Goal: Information Seeking & Learning: Learn about a topic

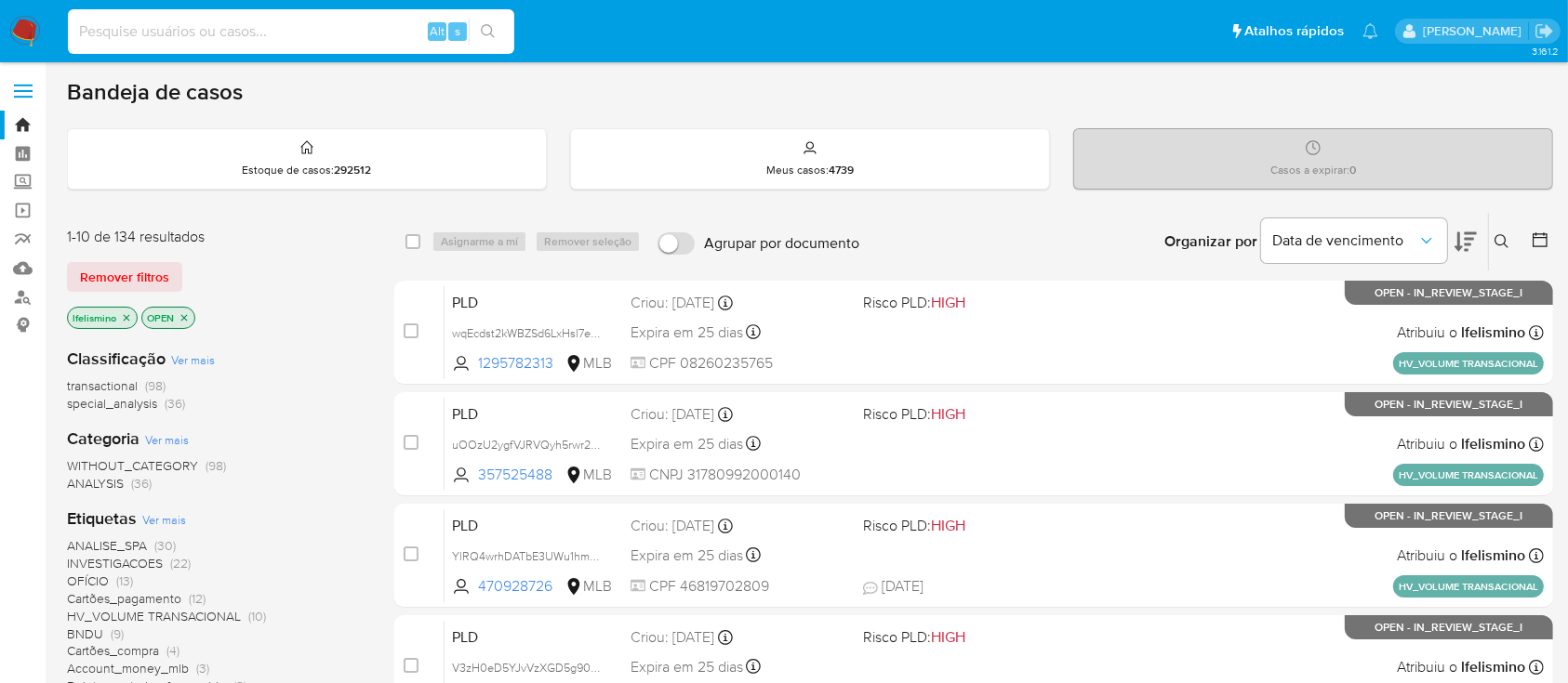
click at [405, 33] on input at bounding box center [291, 32] width 447 height 24
paste input "ZXmSQXiyqYy57n3cPPl1vziH"
type input "ZXmSQXiyqYy57n3cPPl1vziH"
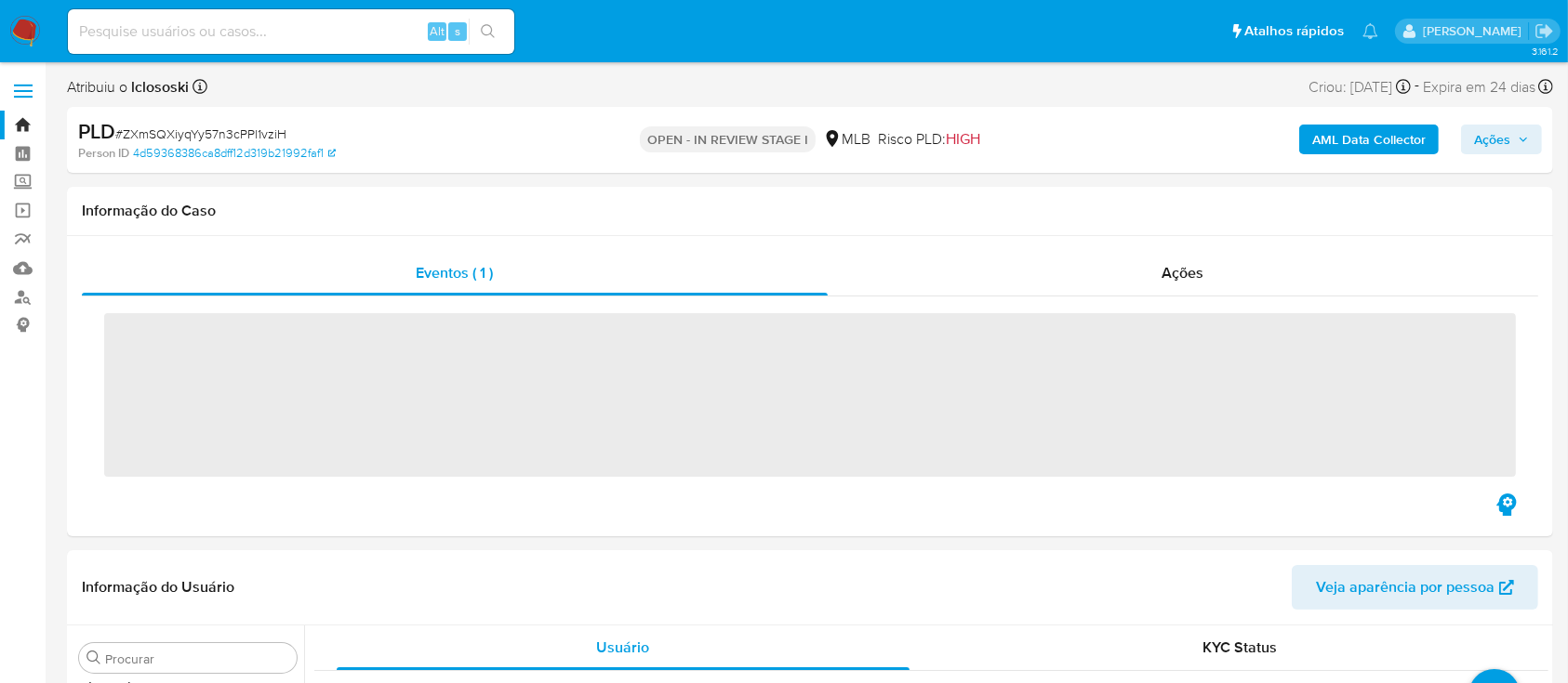
scroll to position [964, 0]
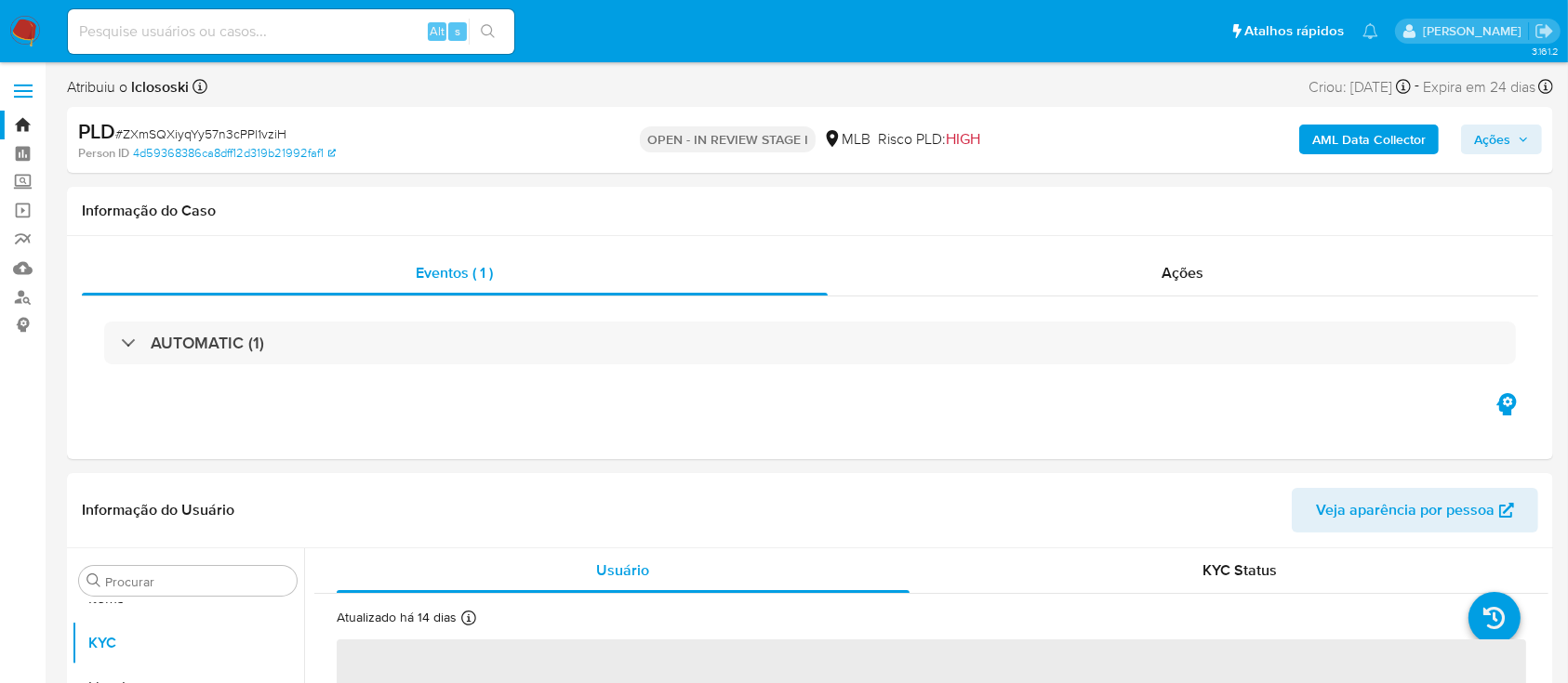
select select "10"
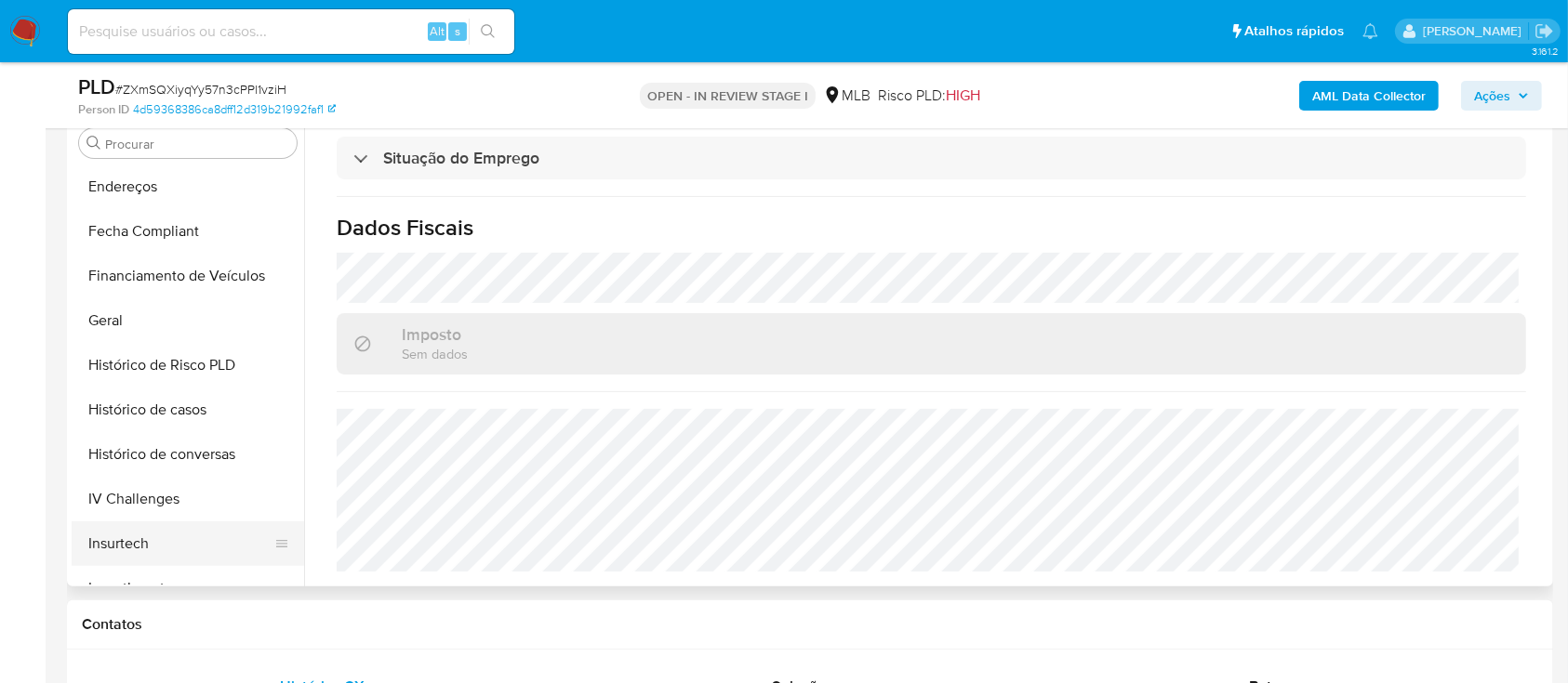
scroll to position [469, 0]
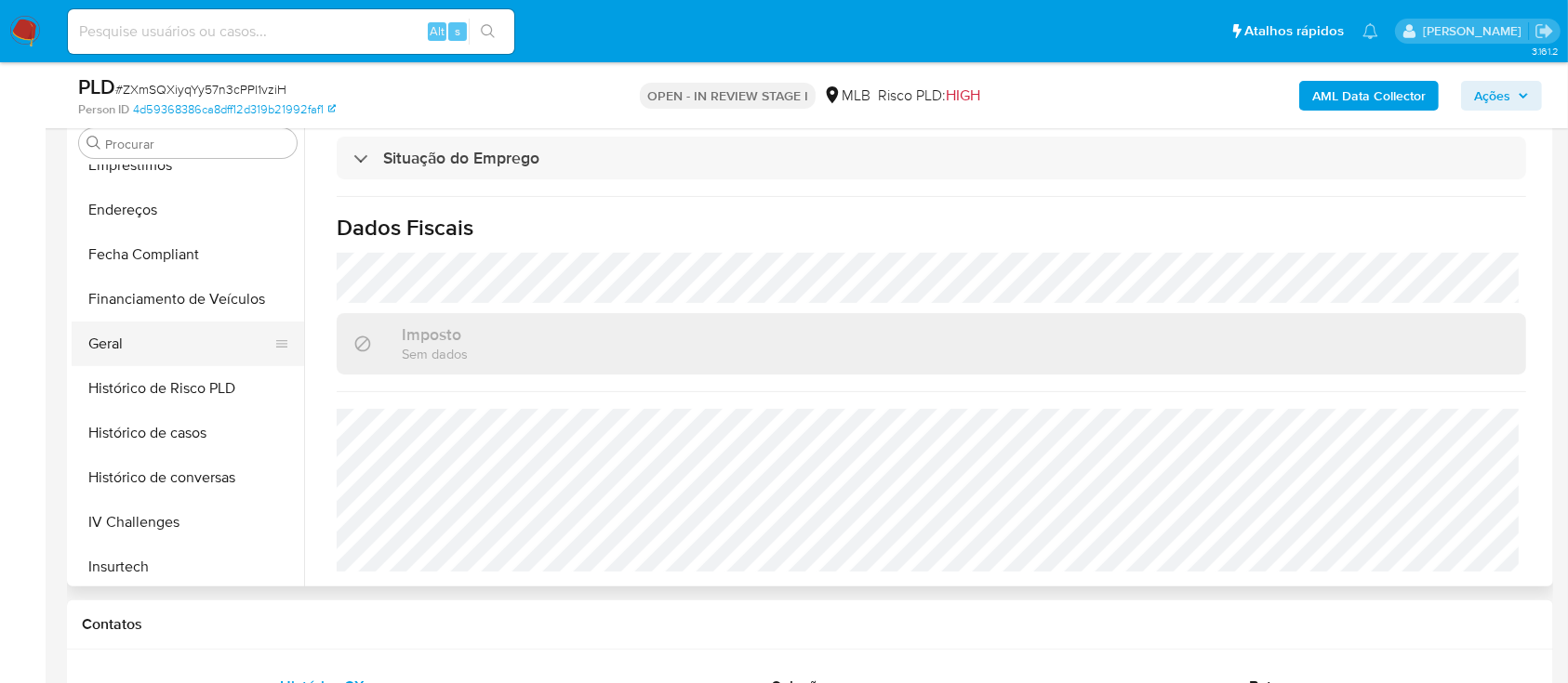
click at [171, 342] on button "Geral" at bounding box center [181, 344] width 218 height 45
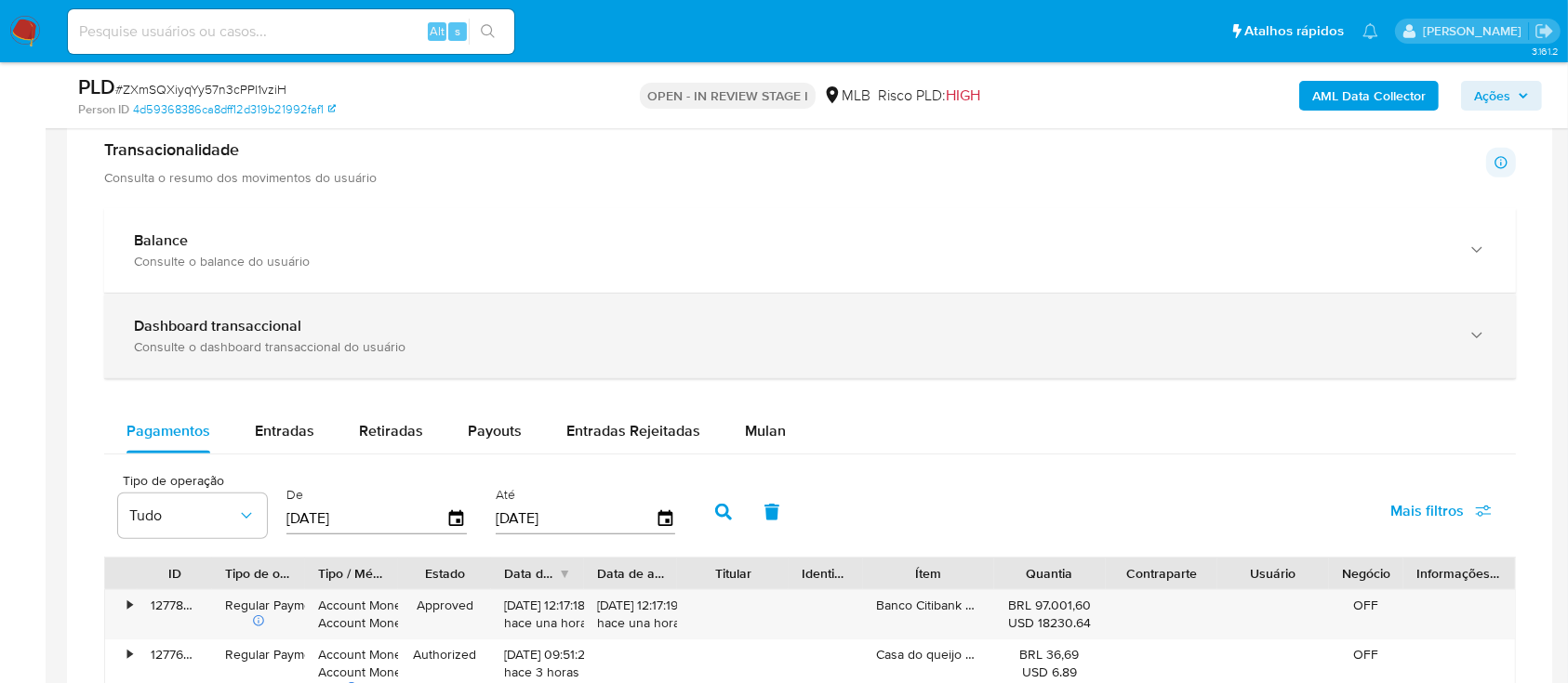
scroll to position [1239, 0]
click at [413, 312] on div "Dashboard transaccional Consulte o dashboard transaccional do usuário" at bounding box center [810, 337] width 1412 height 85
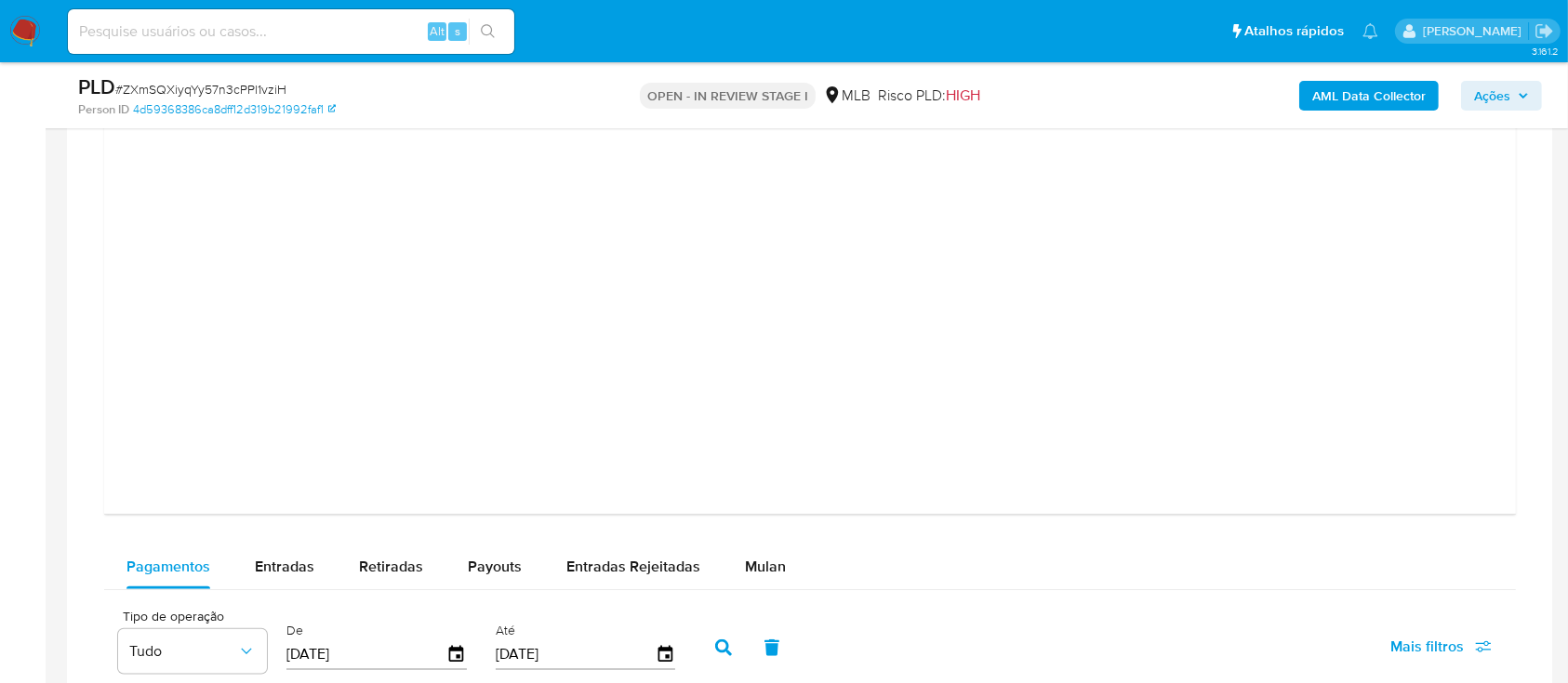
scroll to position [1983, 0]
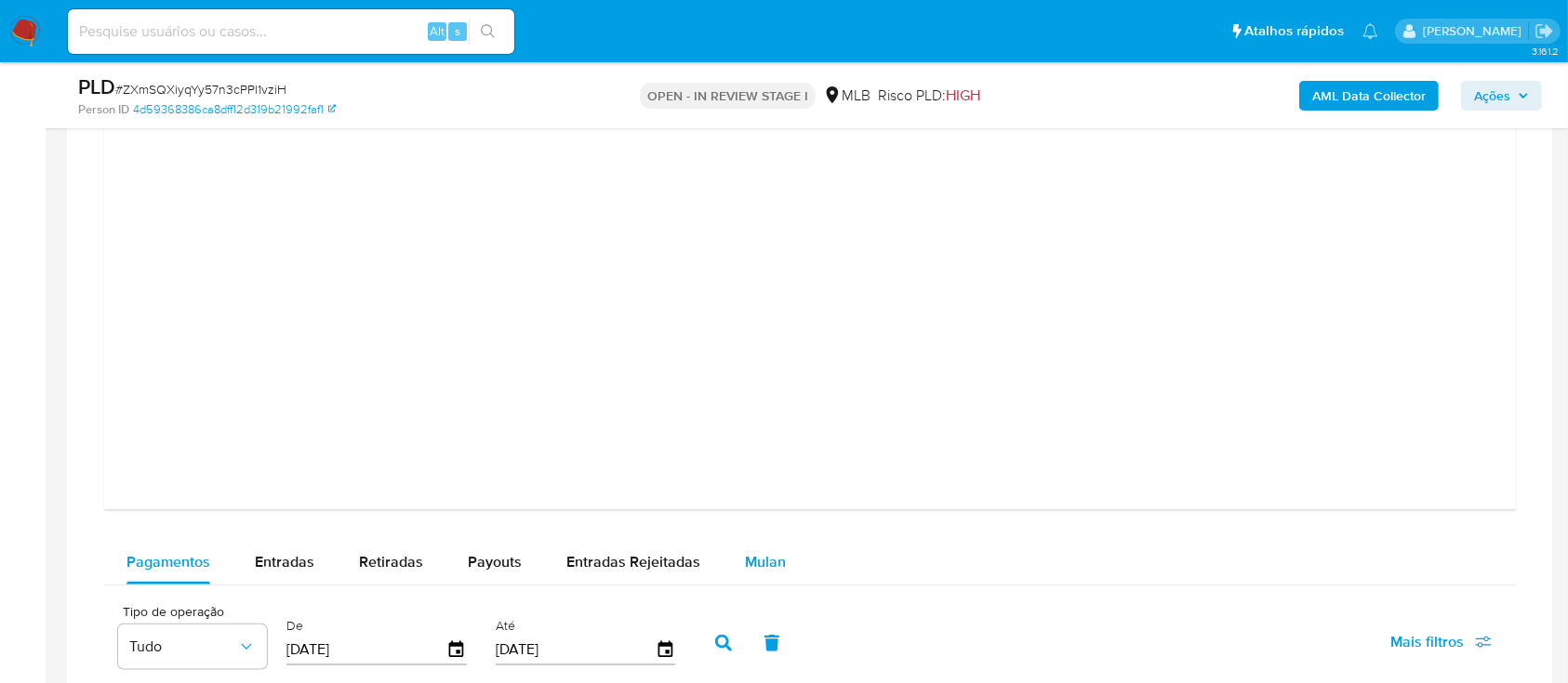
click at [730, 570] on button "Mulan" at bounding box center [765, 562] width 86 height 45
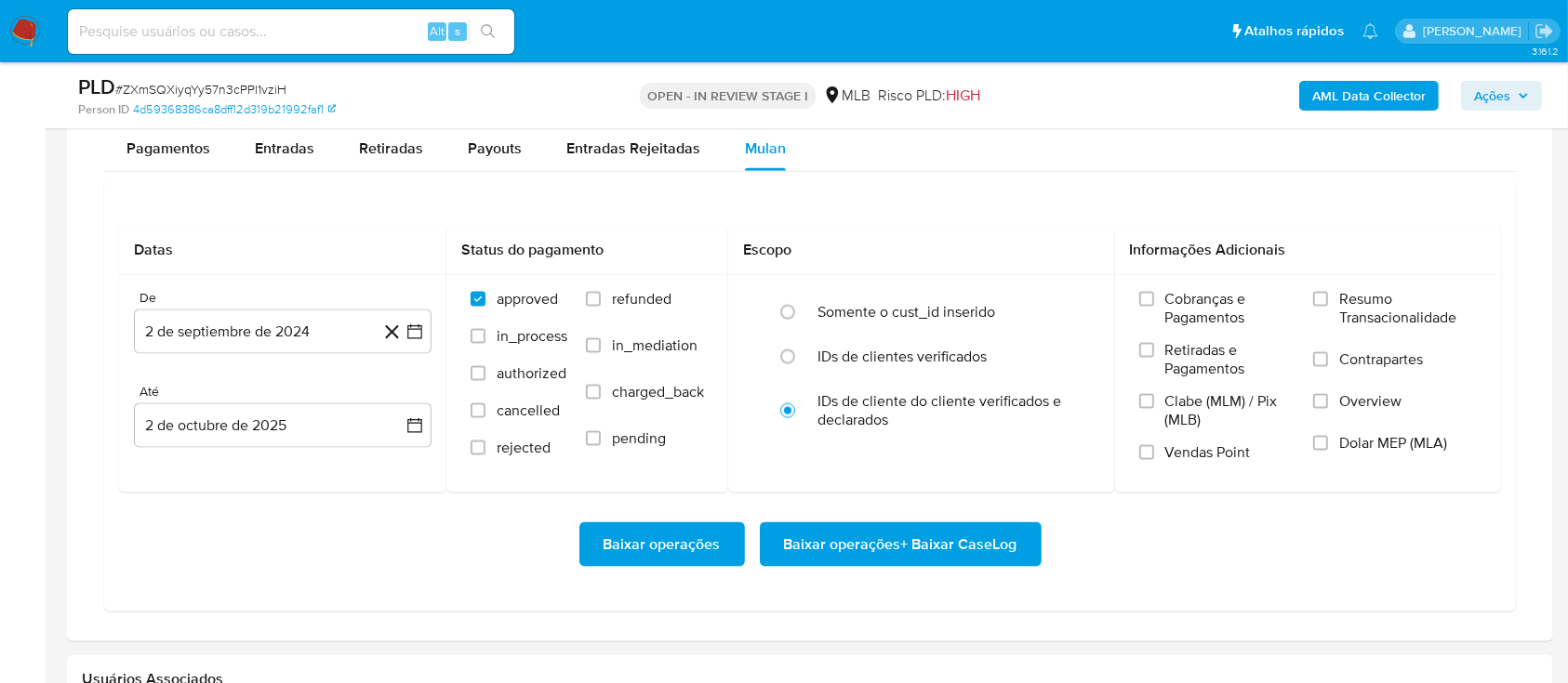
scroll to position [2380, 0]
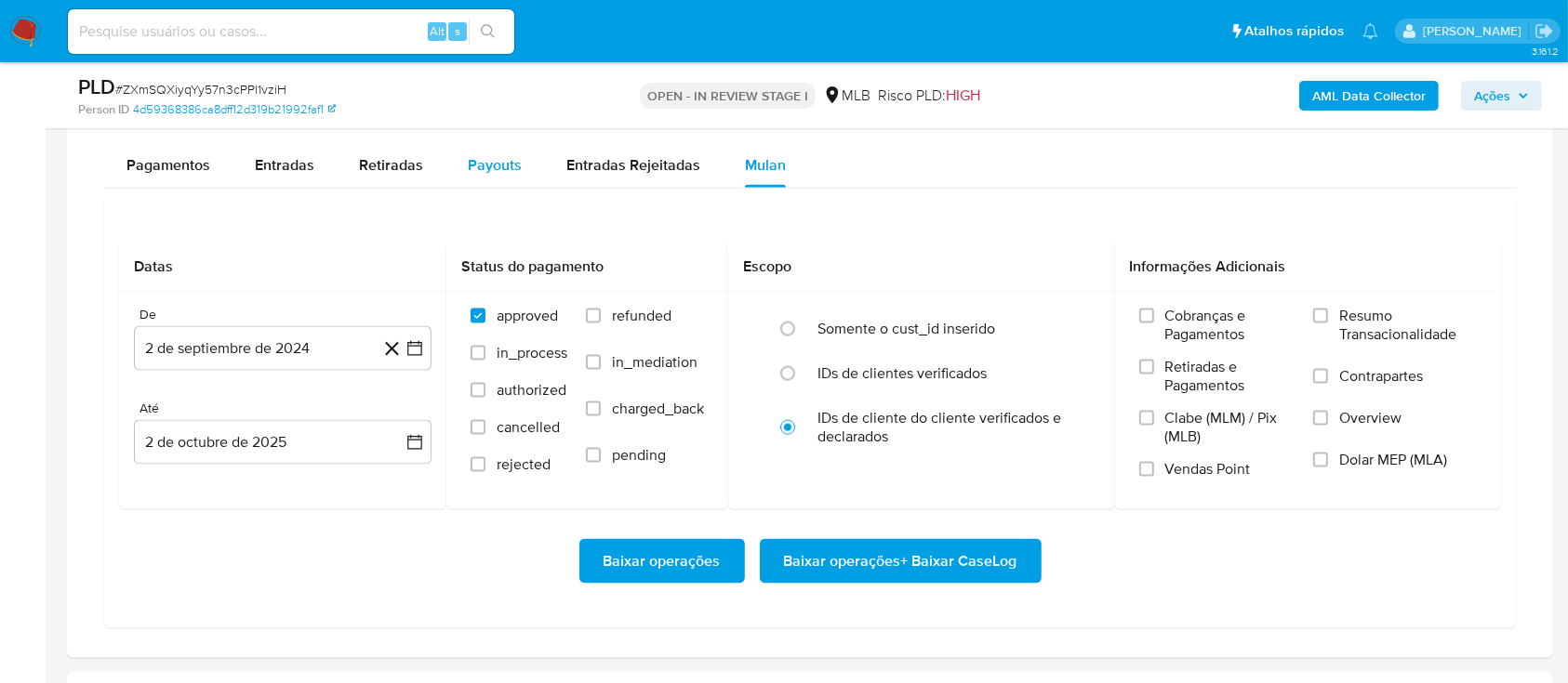
click at [535, 150] on button "Payouts" at bounding box center [495, 166] width 99 height 45
select select "10"
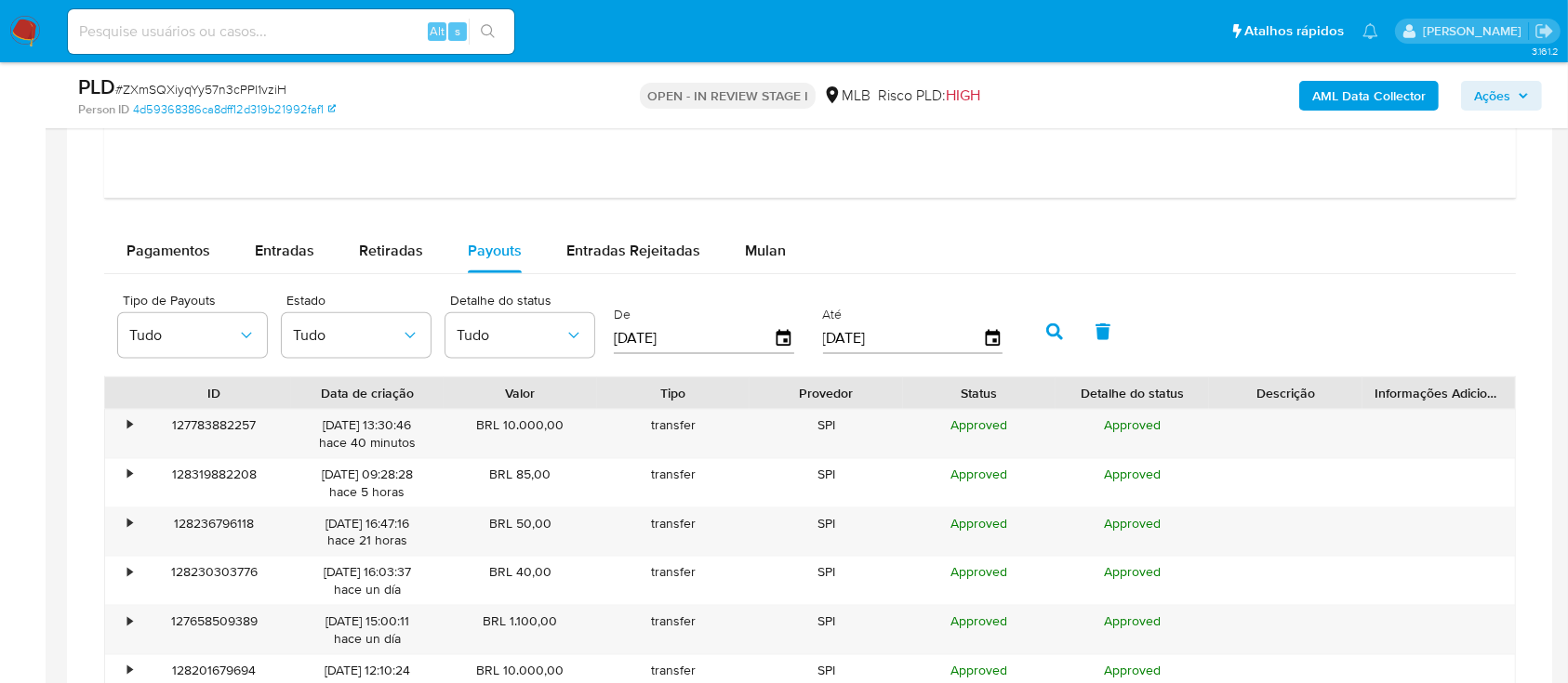
scroll to position [2257, 0]
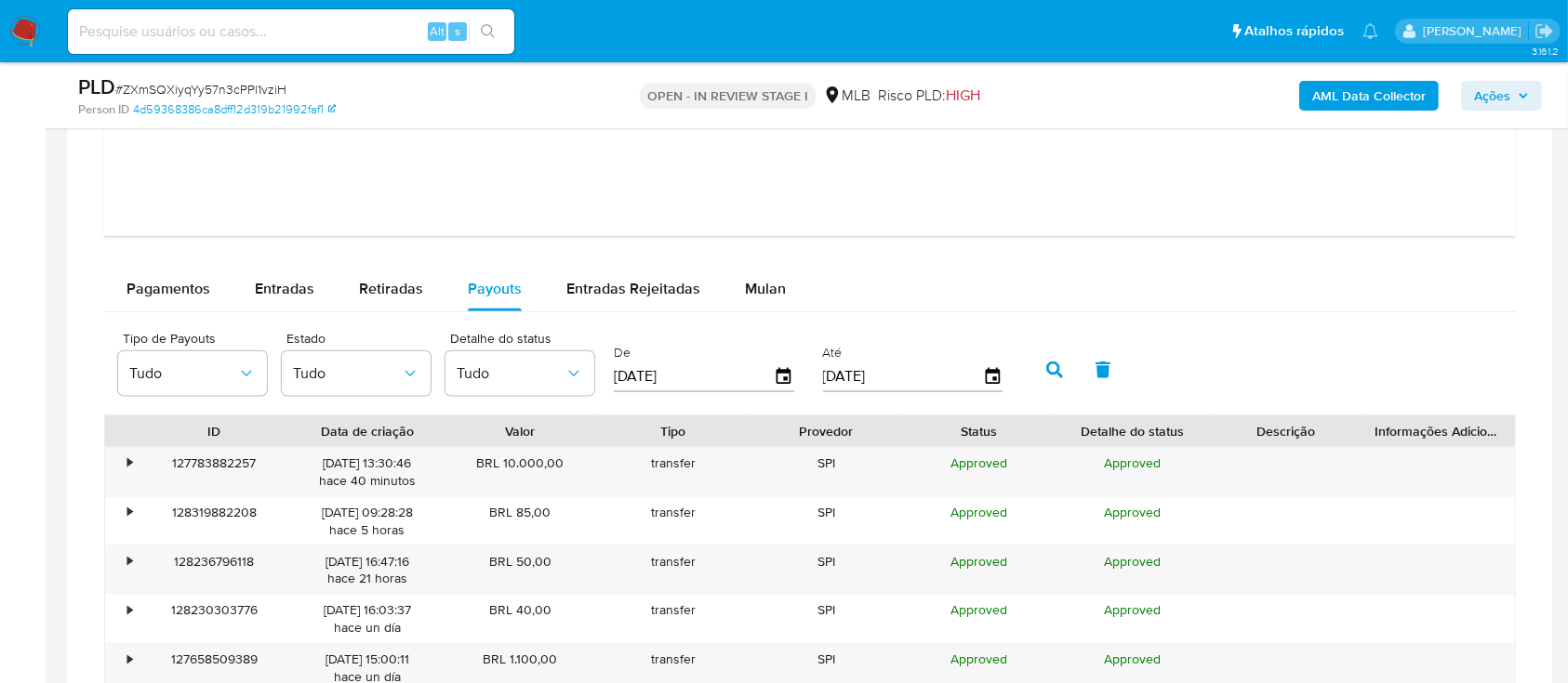
click at [633, 312] on div "Pagamentos Entradas Retiradas Payouts Entradas Rejeitadas Mulan Tipo de operaçã…" at bounding box center [810, 628] width 1412 height 722
click at [248, 301] on button "Entradas" at bounding box center [285, 289] width 104 height 45
select select "10"
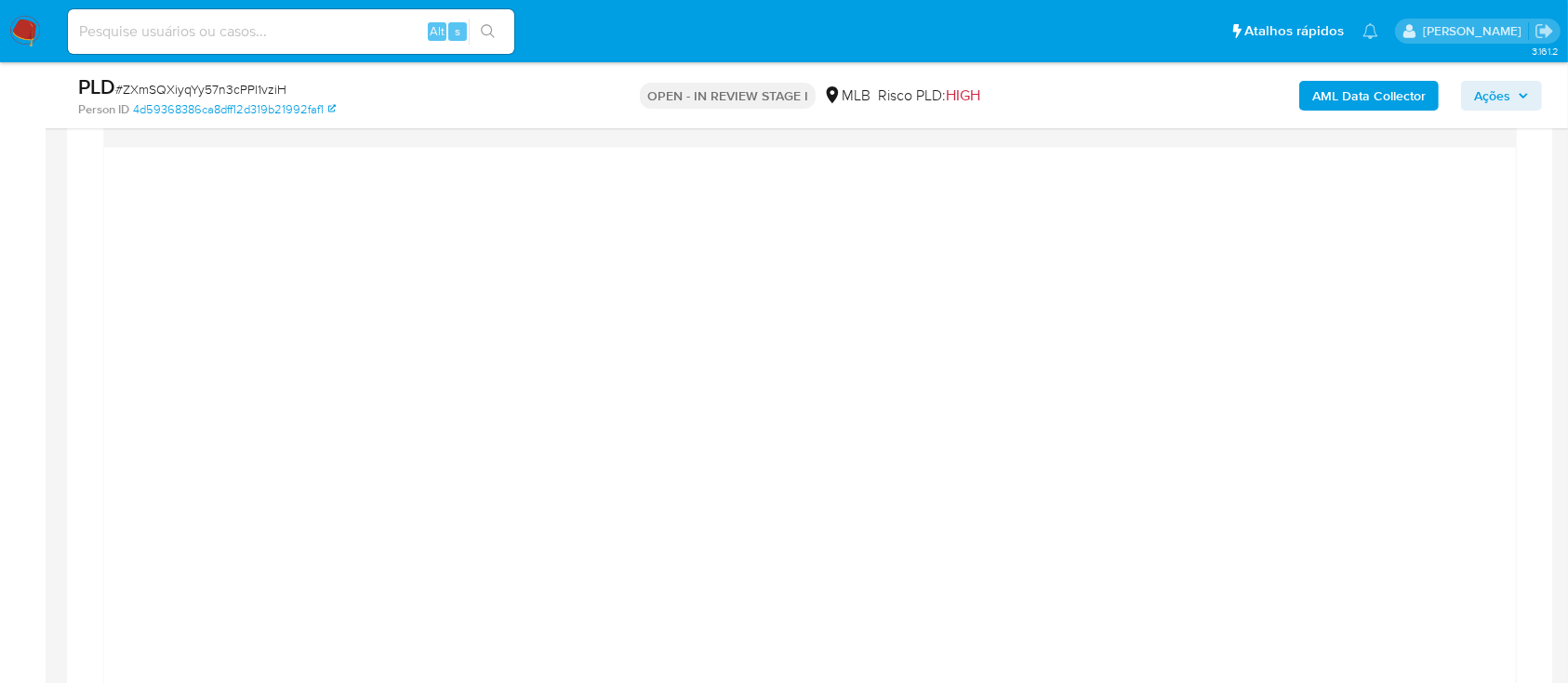
scroll to position [1513, 0]
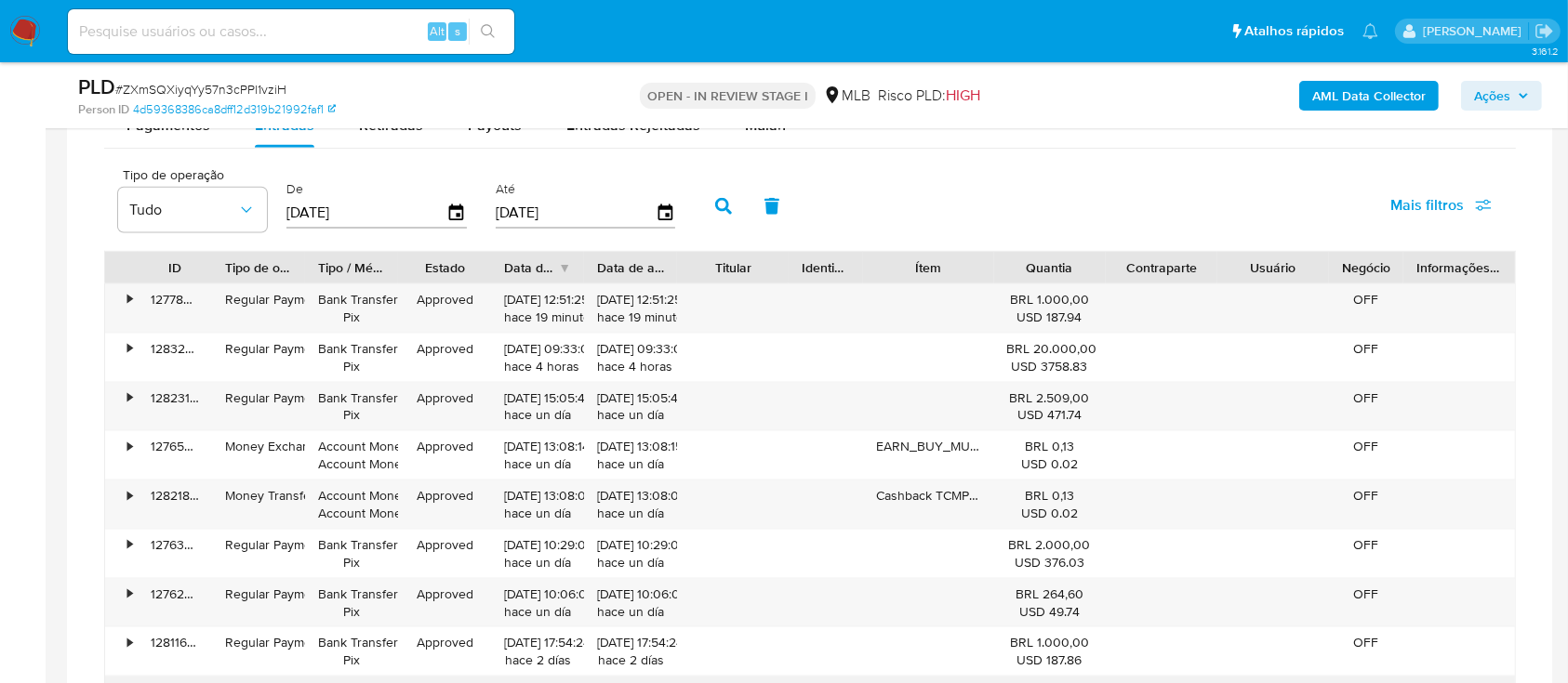
scroll to position [2257, 0]
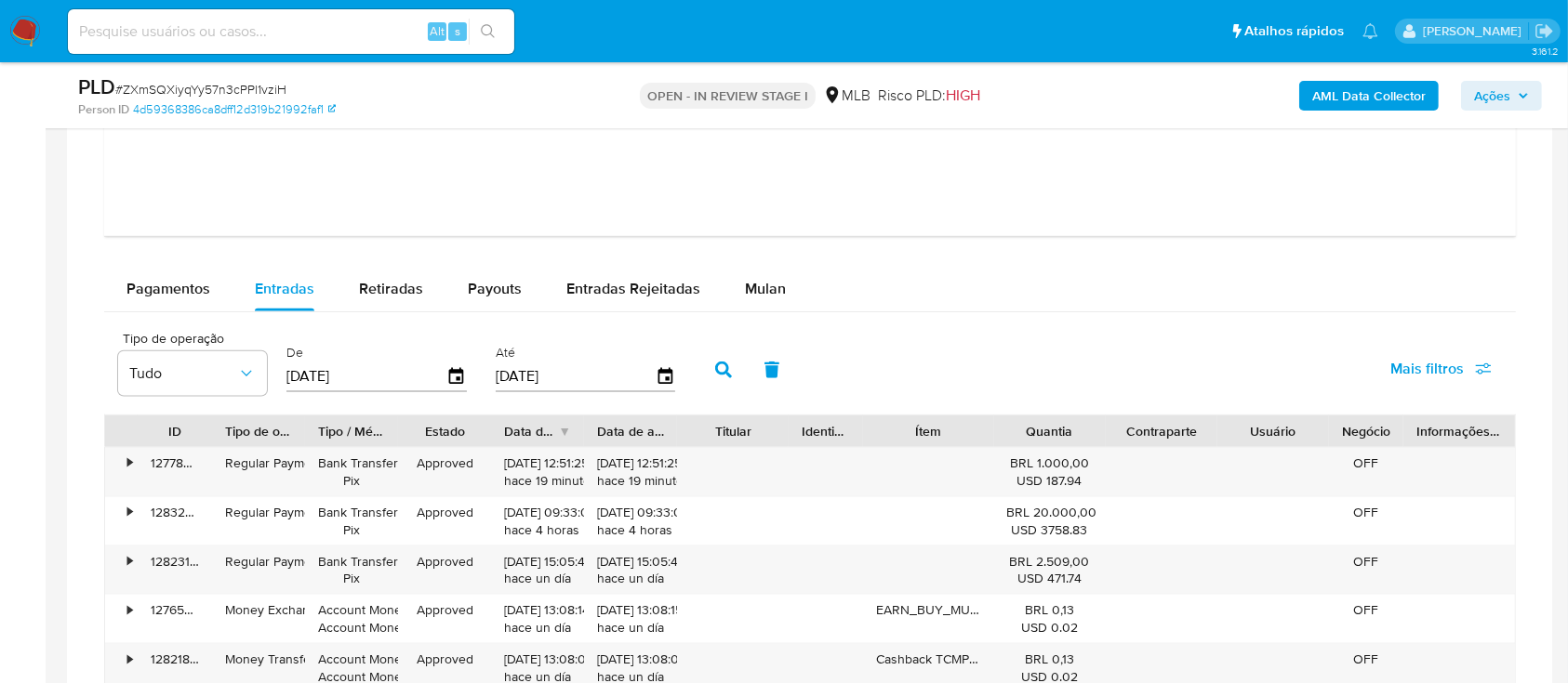
click at [365, 263] on div "Balance Consulte o balance do usuário Dashboard transaccional Consulte o dashbo…" at bounding box center [810, 90] width 1412 height 1797
click at [368, 272] on div "Retiradas" at bounding box center [391, 289] width 64 height 45
select select "10"
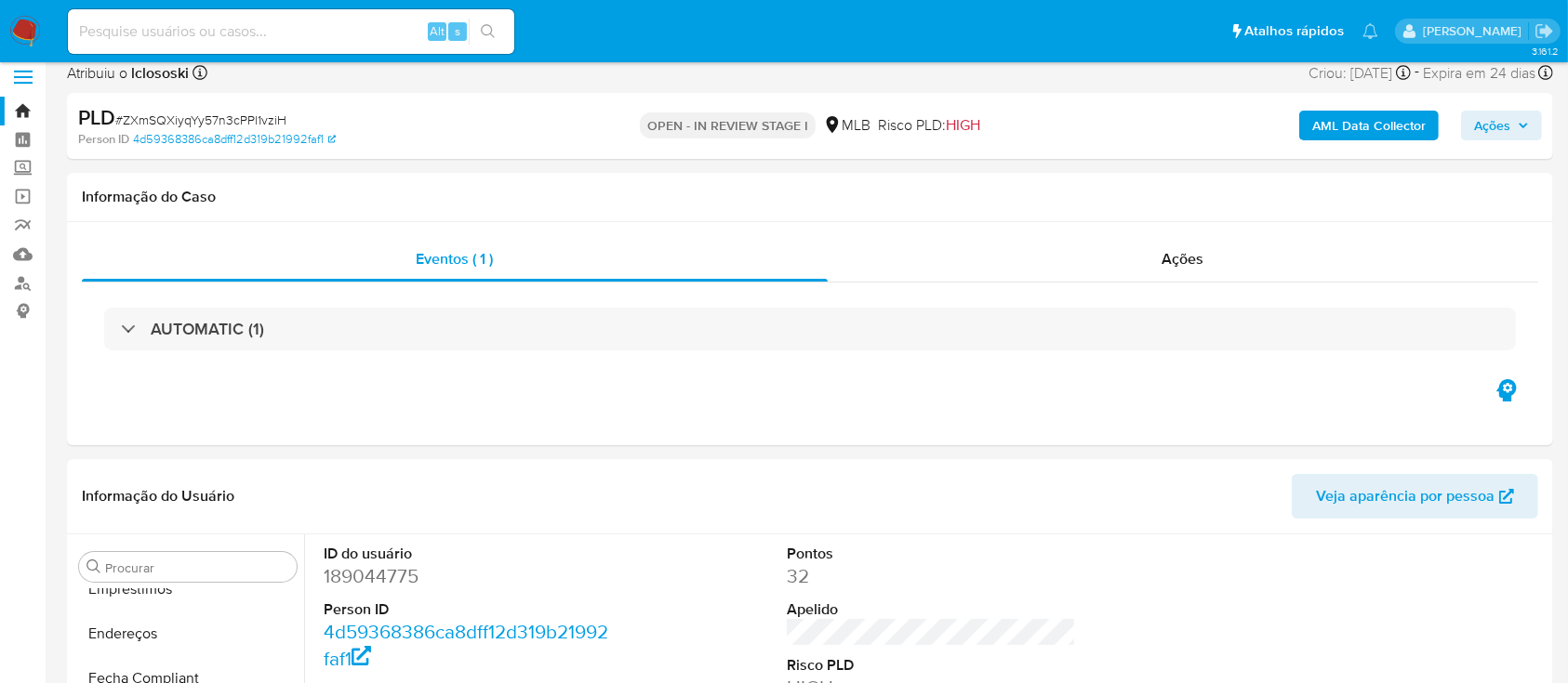
scroll to position [0, 0]
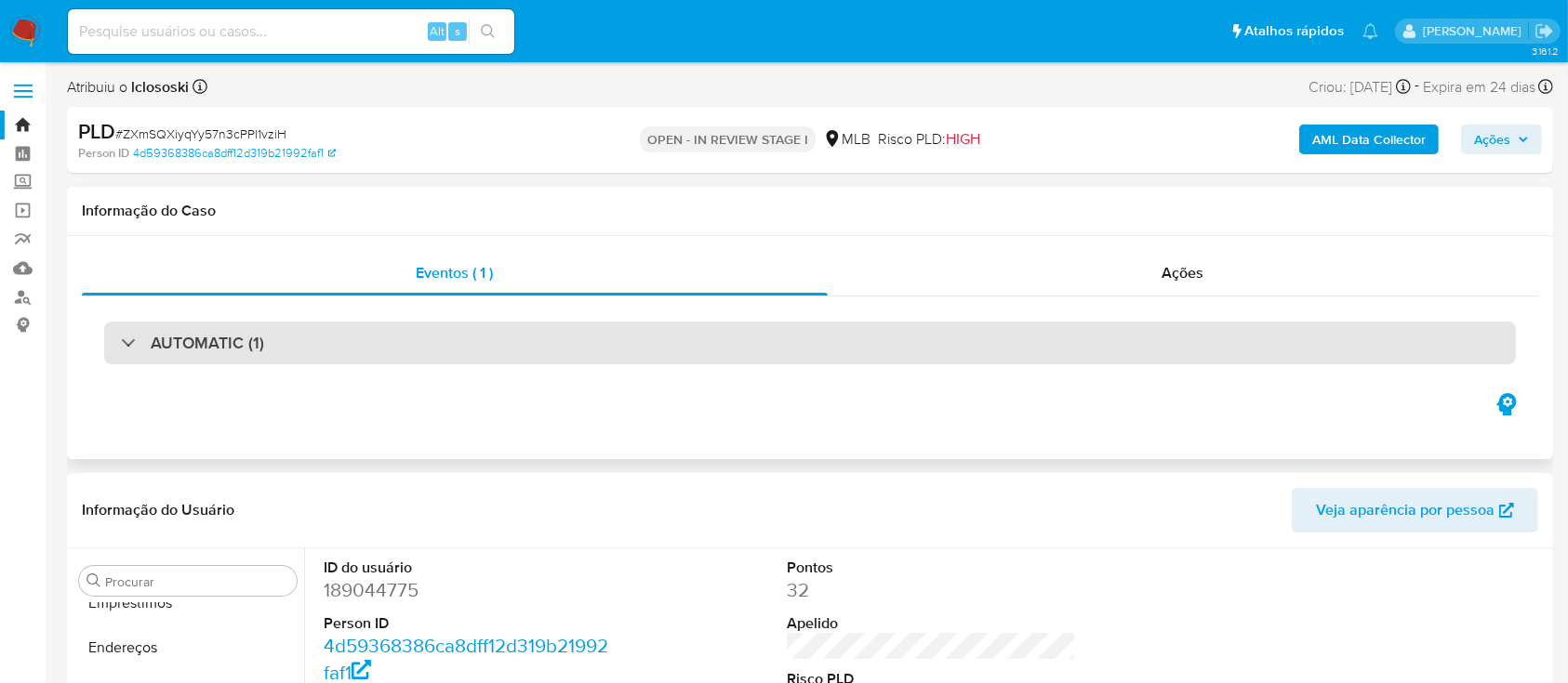
click at [225, 346] on h3 "AUTOMATIC (1)" at bounding box center [208, 343] width 114 height 20
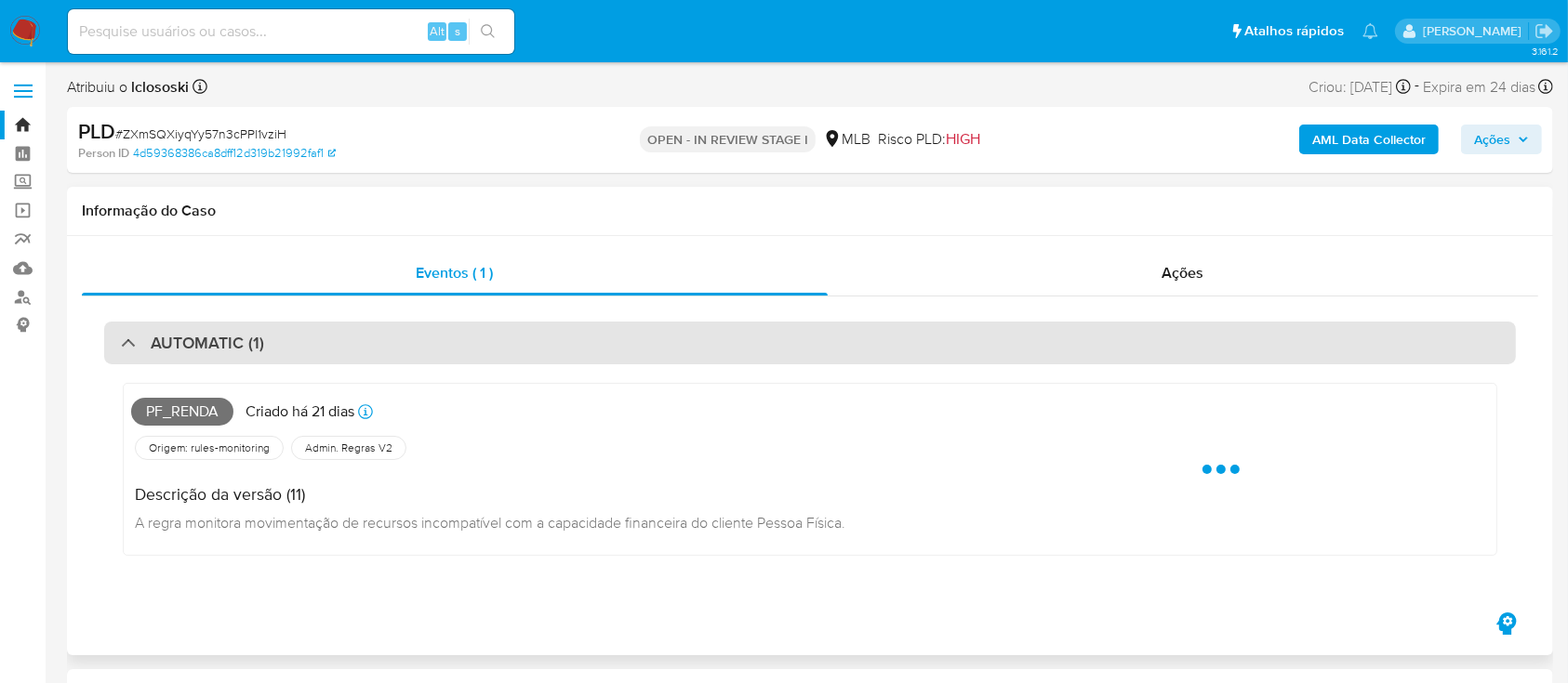
click at [232, 342] on h3 "AUTOMATIC (1)" at bounding box center [208, 343] width 114 height 20
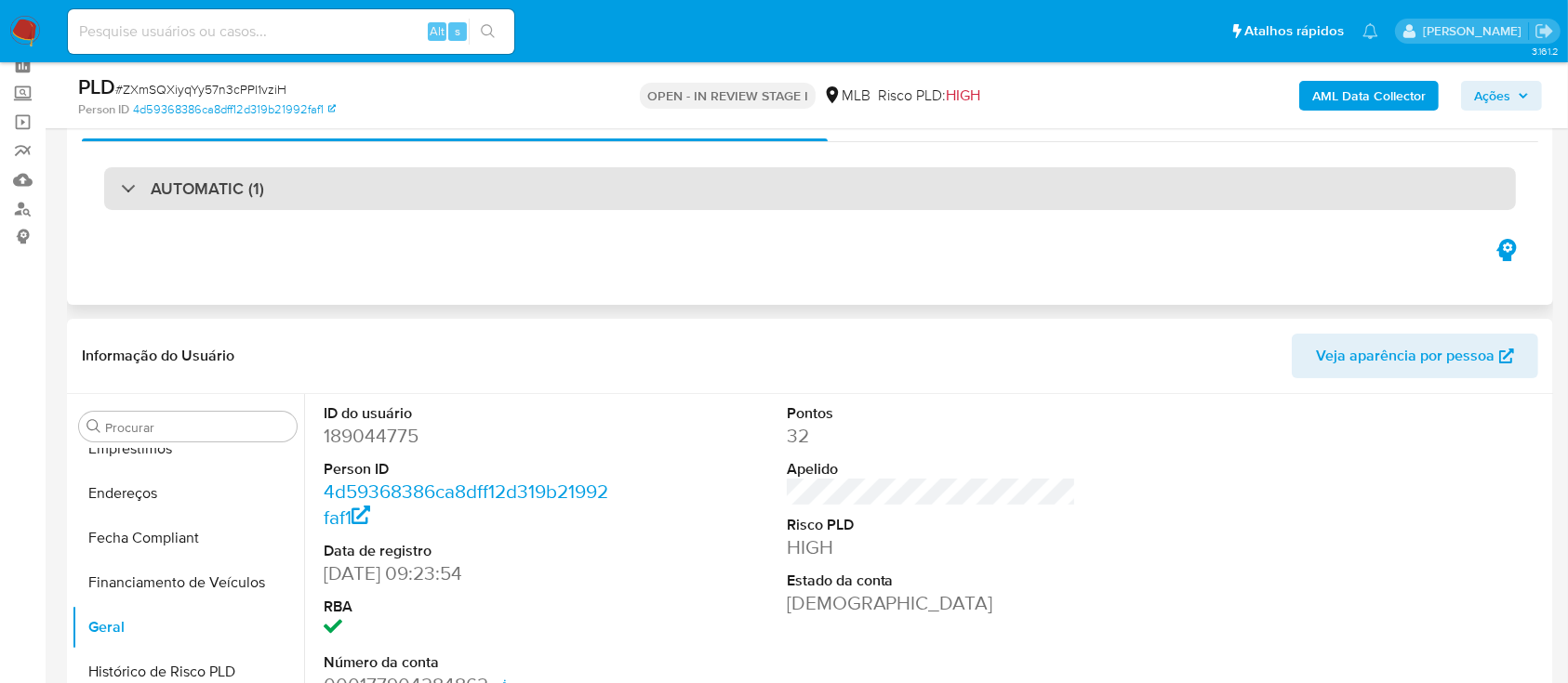
scroll to position [124, 0]
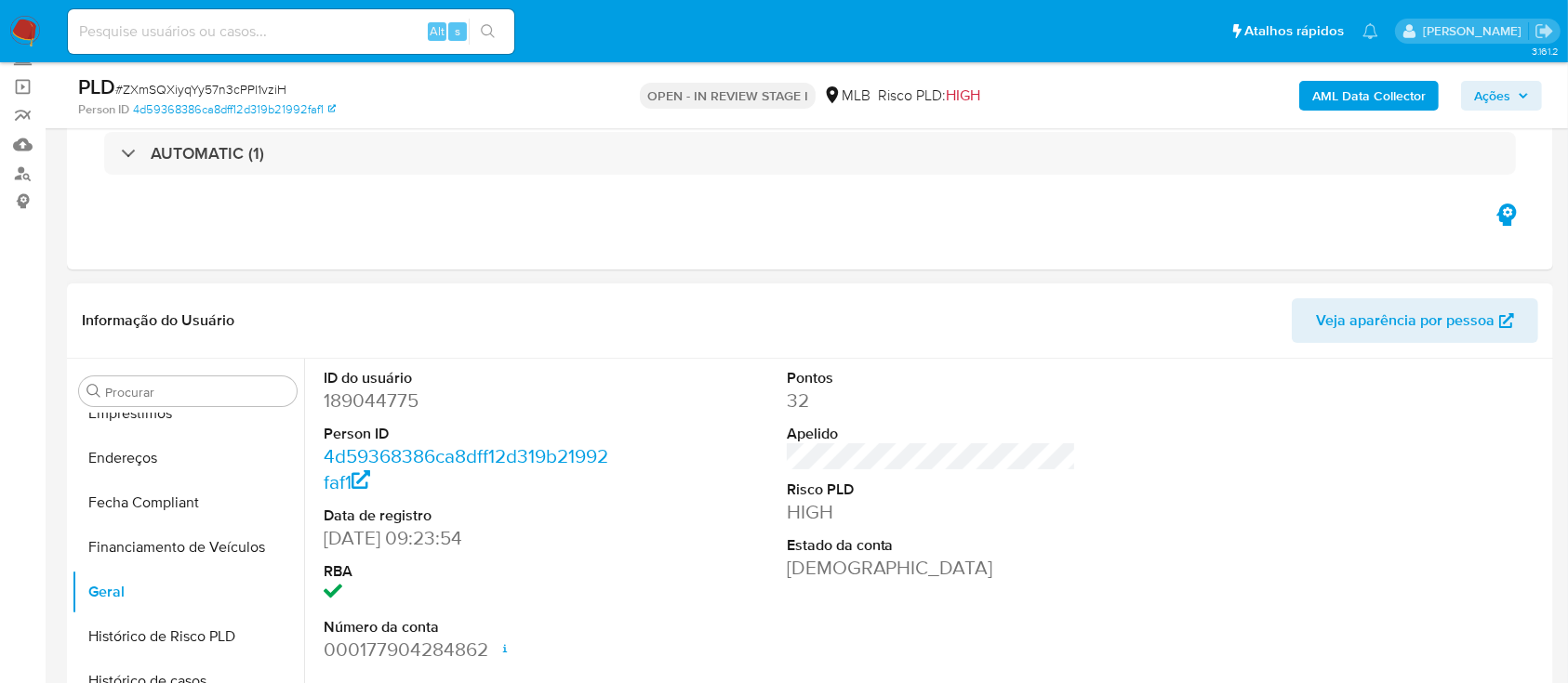
drag, startPoint x: 232, startPoint y: 342, endPoint x: 162, endPoint y: 366, distance: 74.0
click at [162, 366] on div "Procurar Adiantamentos de Dinheiro Anexos CBT Cartões Contas Bancárias Dados Mo…" at bounding box center [188, 598] width 233 height 474
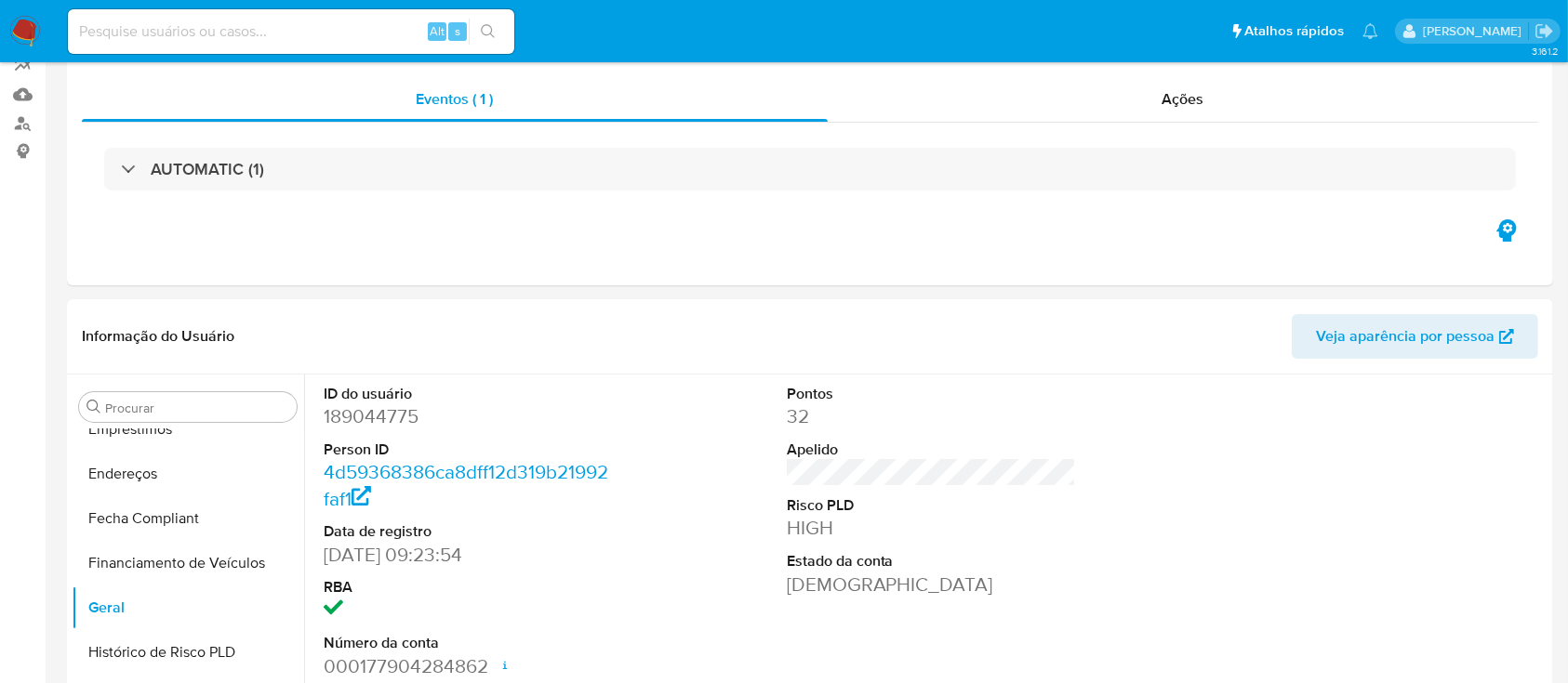
scroll to position [0, 0]
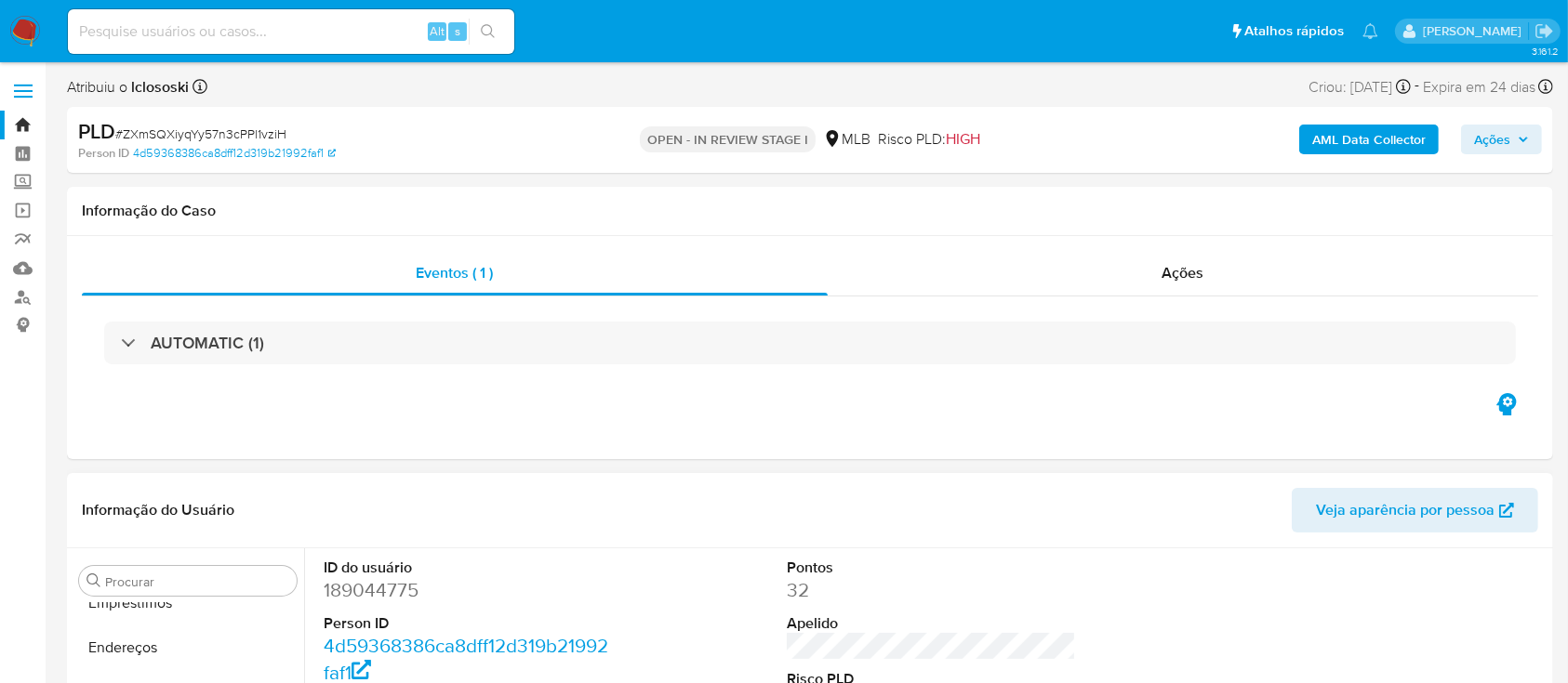
click at [1397, 519] on span "Veja aparência por pessoa" at bounding box center [1405, 511] width 179 height 45
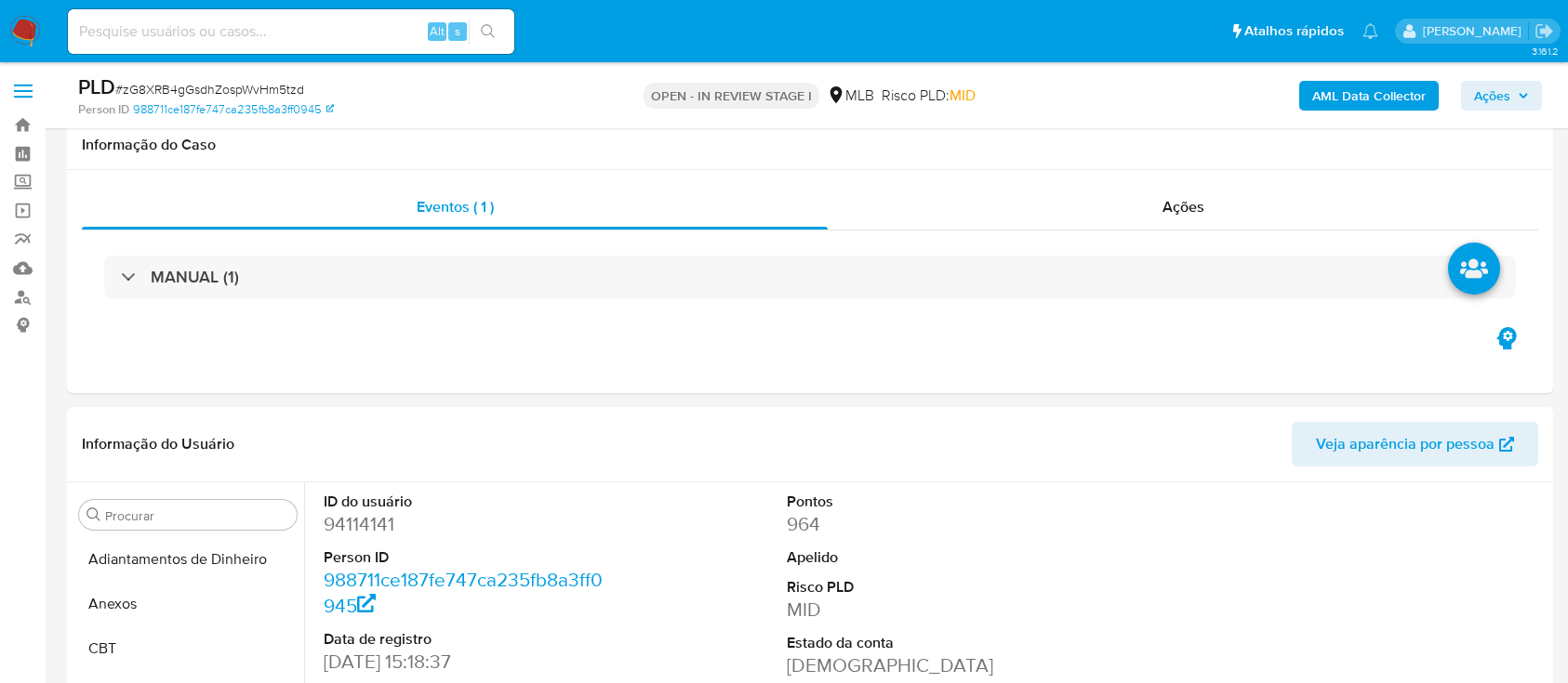
select select "10"
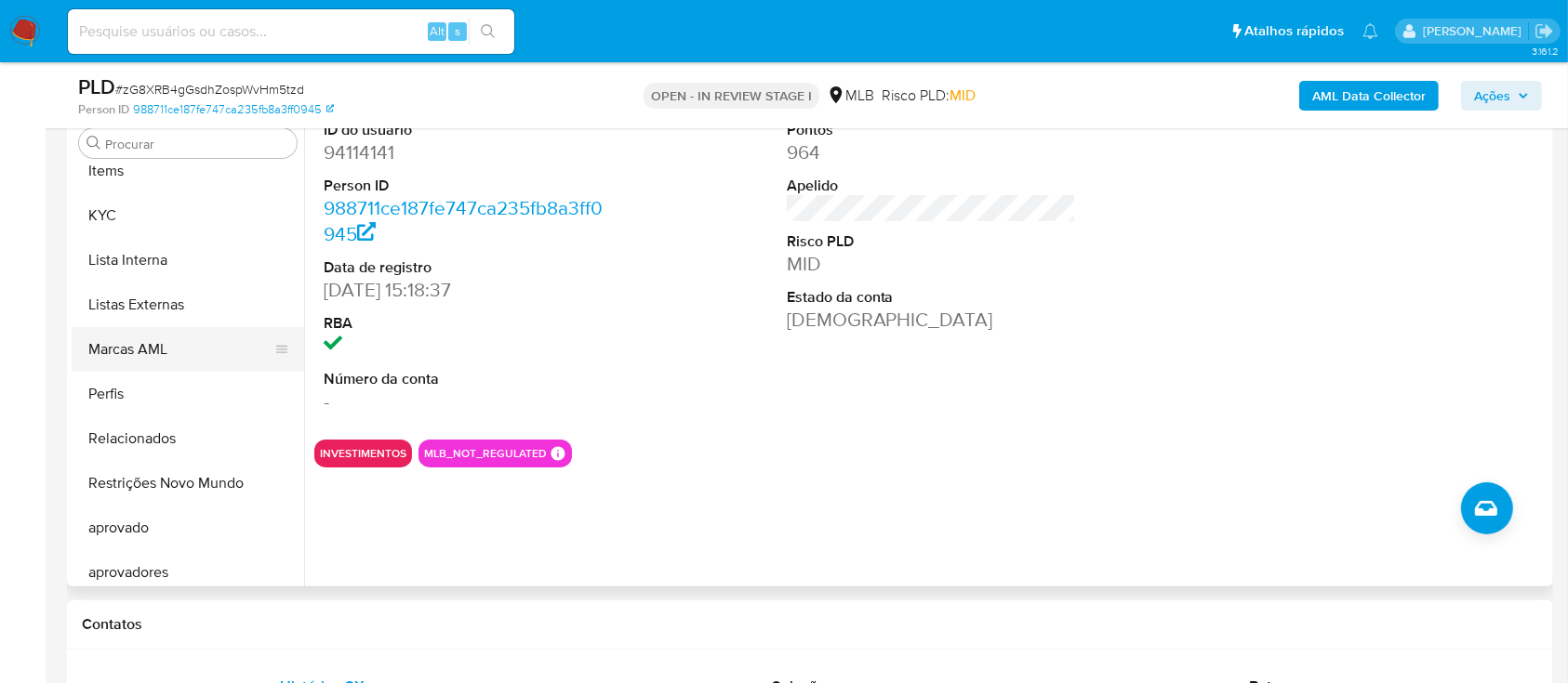
scroll to position [964, 0]
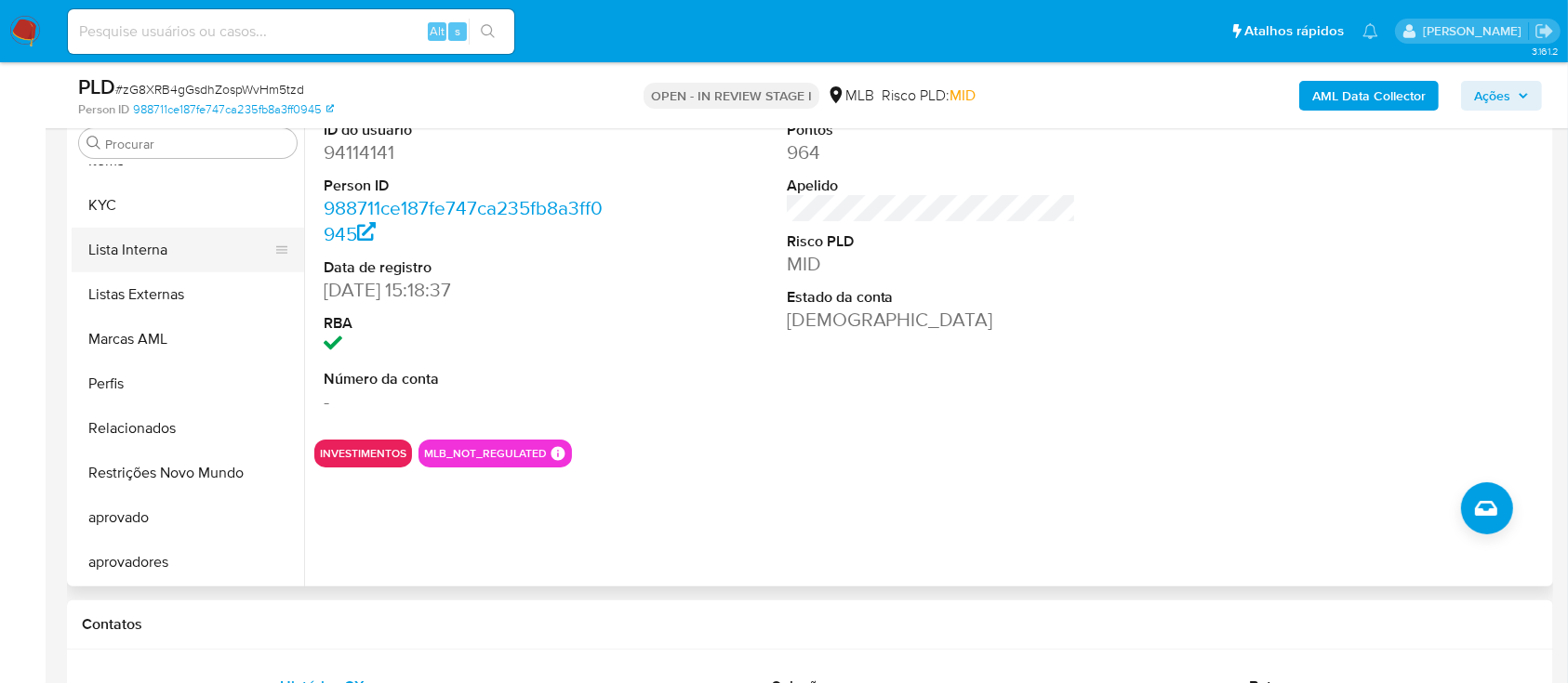
click at [191, 228] on button "Lista Interna" at bounding box center [181, 250] width 218 height 45
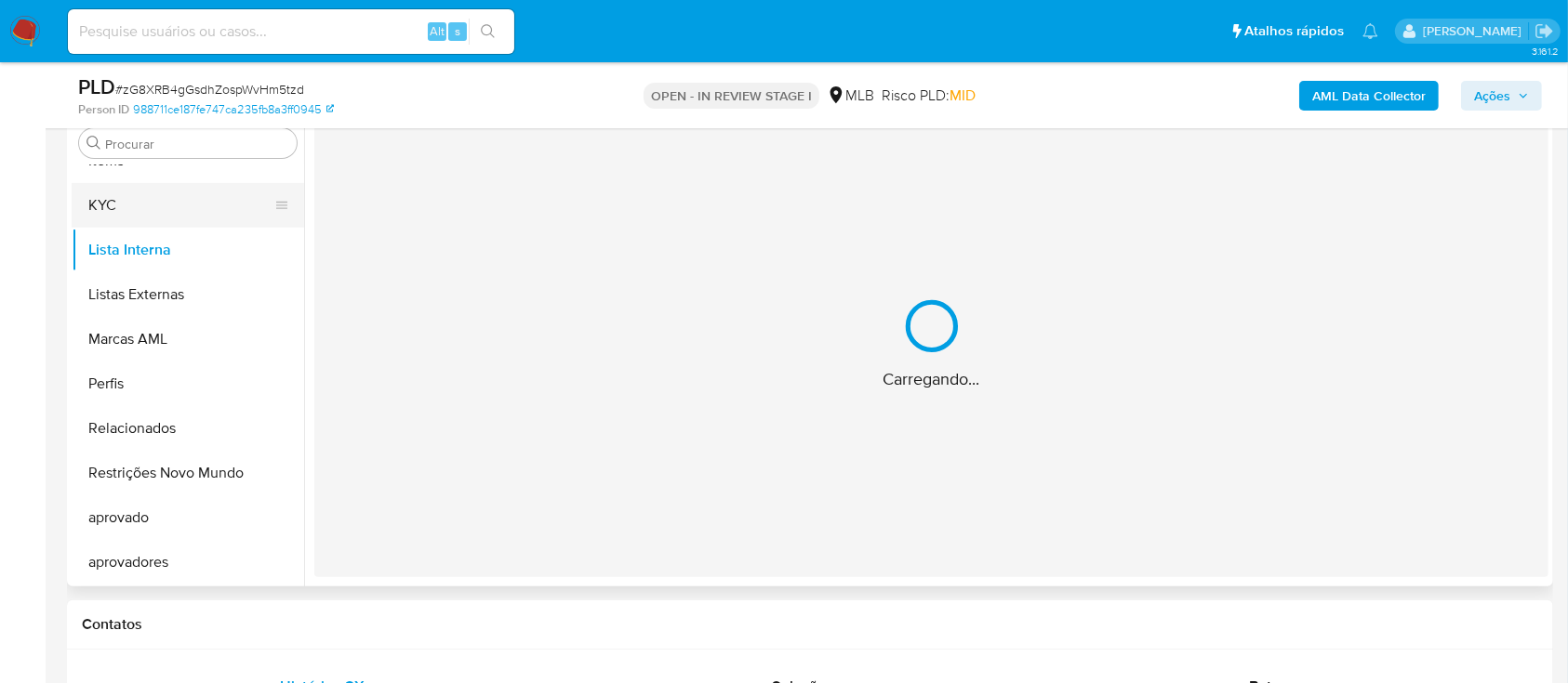
click at [213, 201] on button "KYC" at bounding box center [181, 206] width 218 height 45
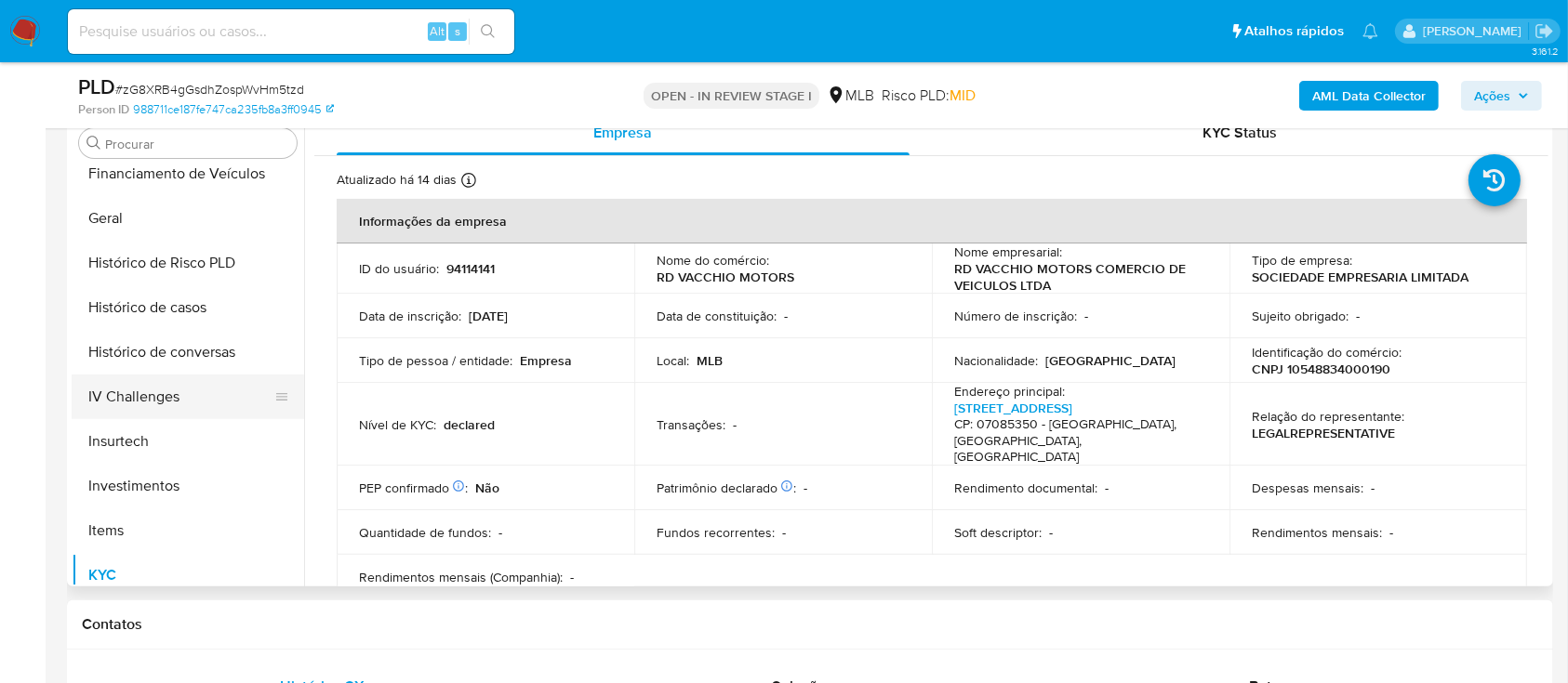
scroll to position [592, 0]
click at [194, 216] on button "Geral" at bounding box center [181, 221] width 218 height 45
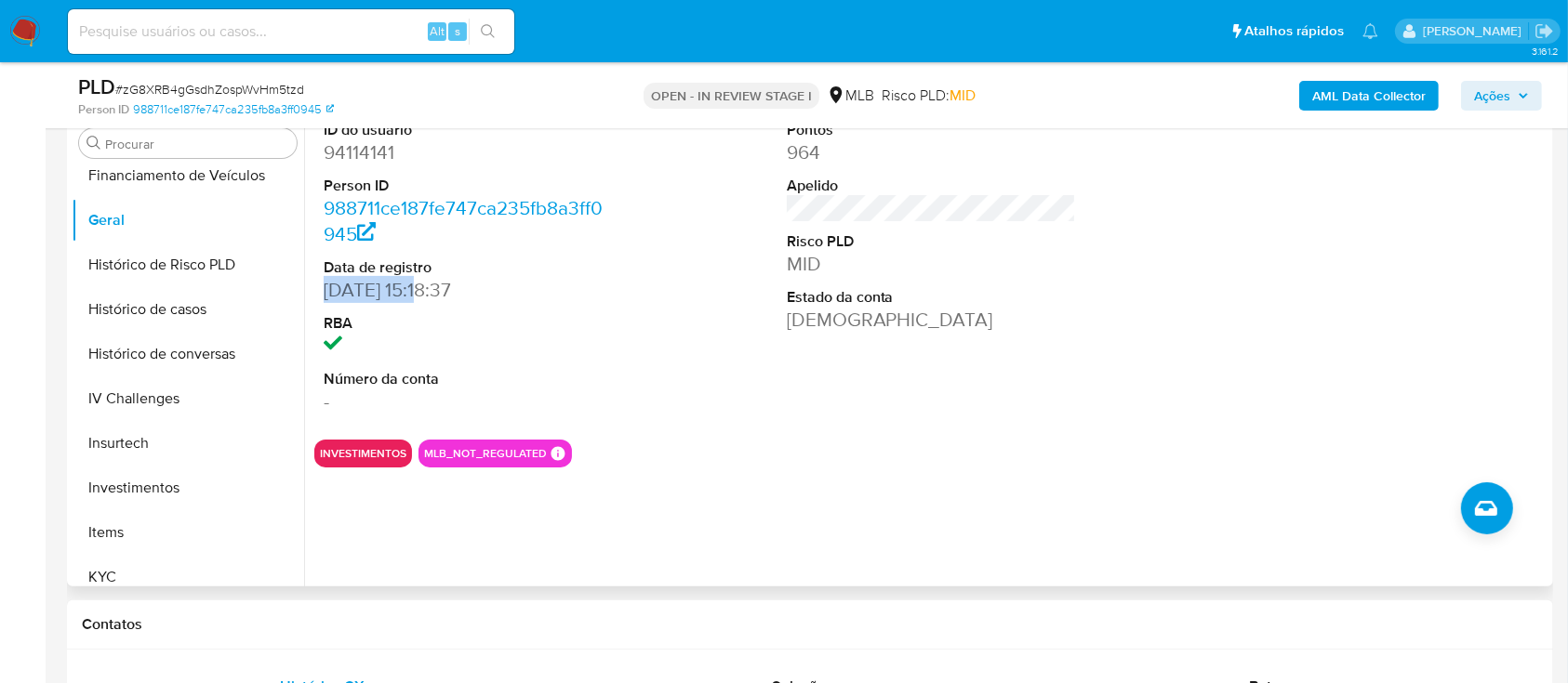
copy dd "17/11/2009"
drag, startPoint x: 316, startPoint y: 284, endPoint x: 411, endPoint y: 289, distance: 95.1
click at [411, 289] on div "ID do usuário 94114141 Person ID 988711ce187fe747ca235fb8a3ff0945 Data de regis…" at bounding box center [469, 268] width 309 height 315
click at [82, 579] on button "KYC" at bounding box center [181, 577] width 218 height 45
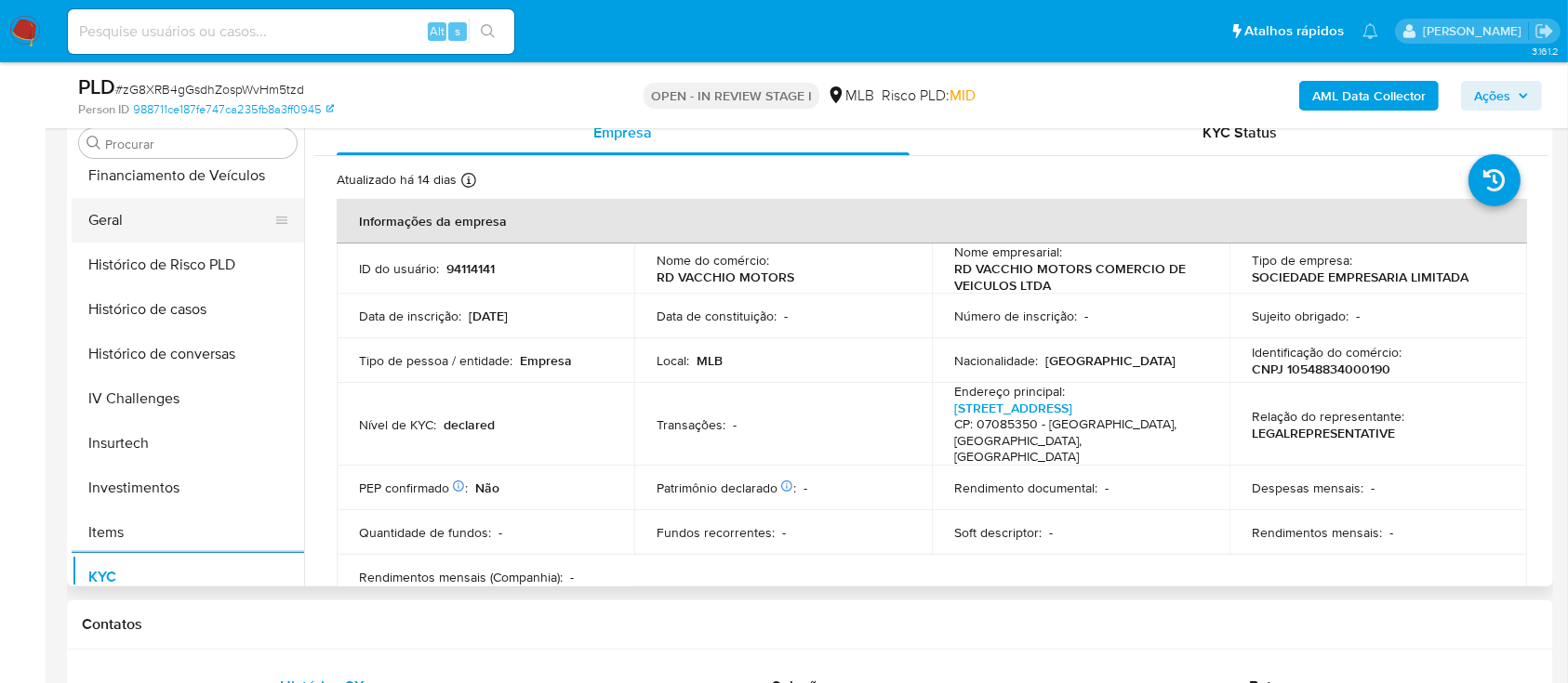
click at [227, 228] on button "Geral" at bounding box center [181, 221] width 218 height 45
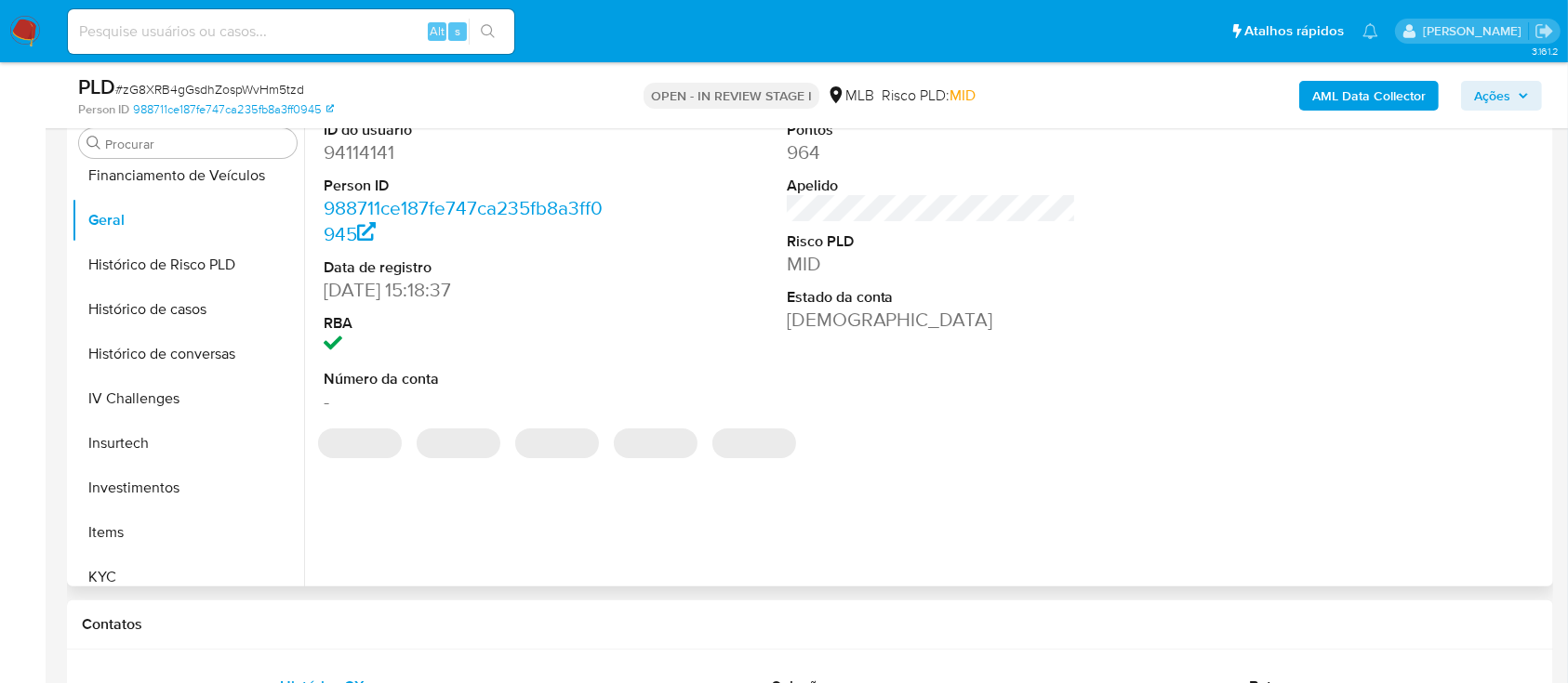
click at [371, 152] on dd "94114141" at bounding box center [469, 153] width 290 height 26
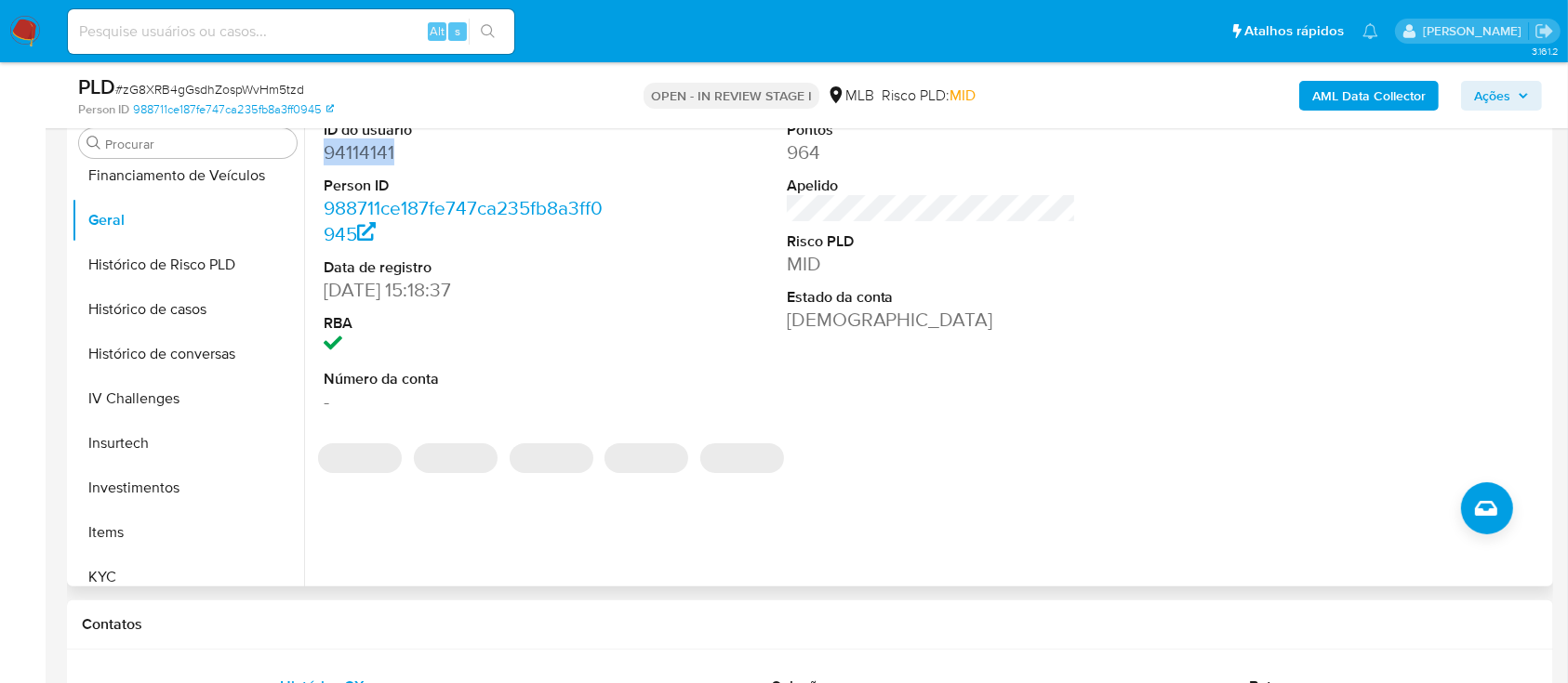
click at [371, 152] on dd "94114141" at bounding box center [469, 153] width 290 height 26
copy dd "94114141"
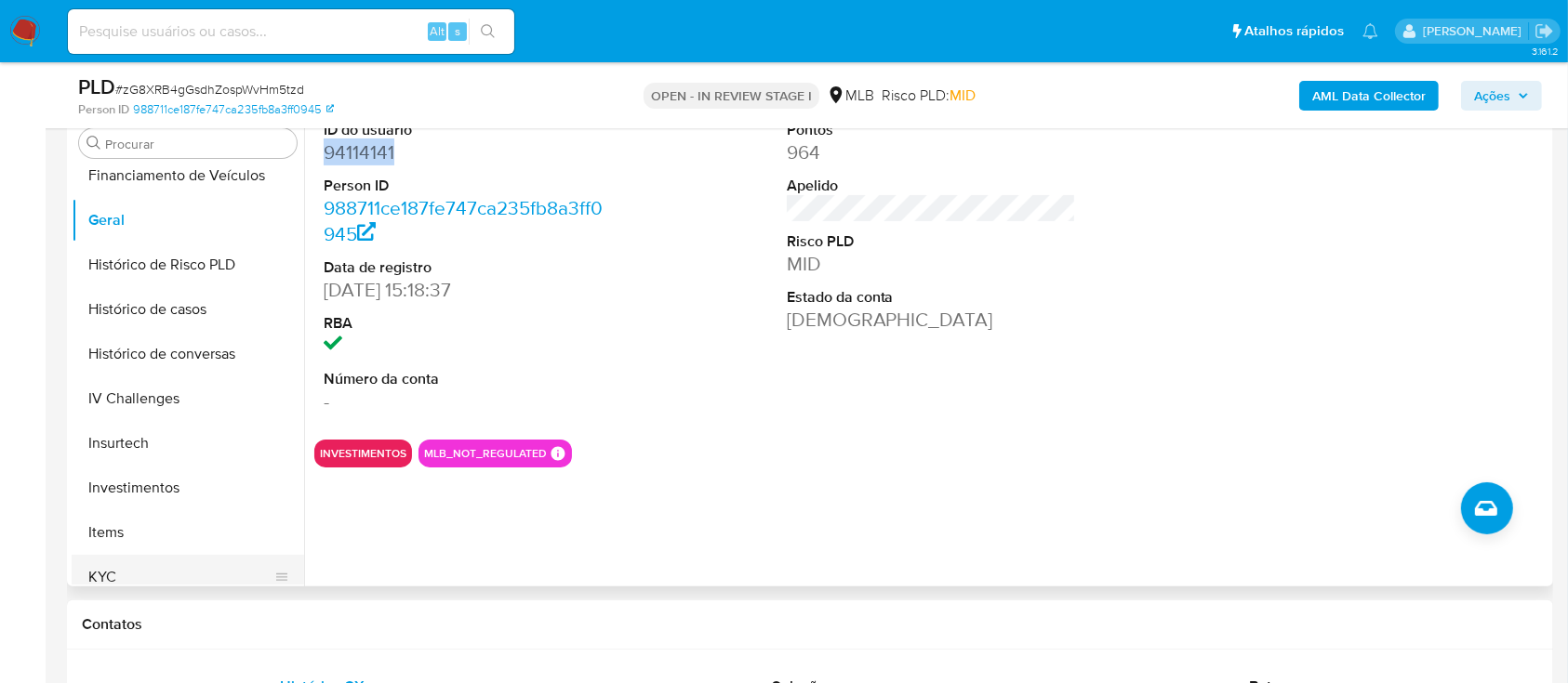
click at [142, 560] on button "KYC" at bounding box center [181, 577] width 218 height 45
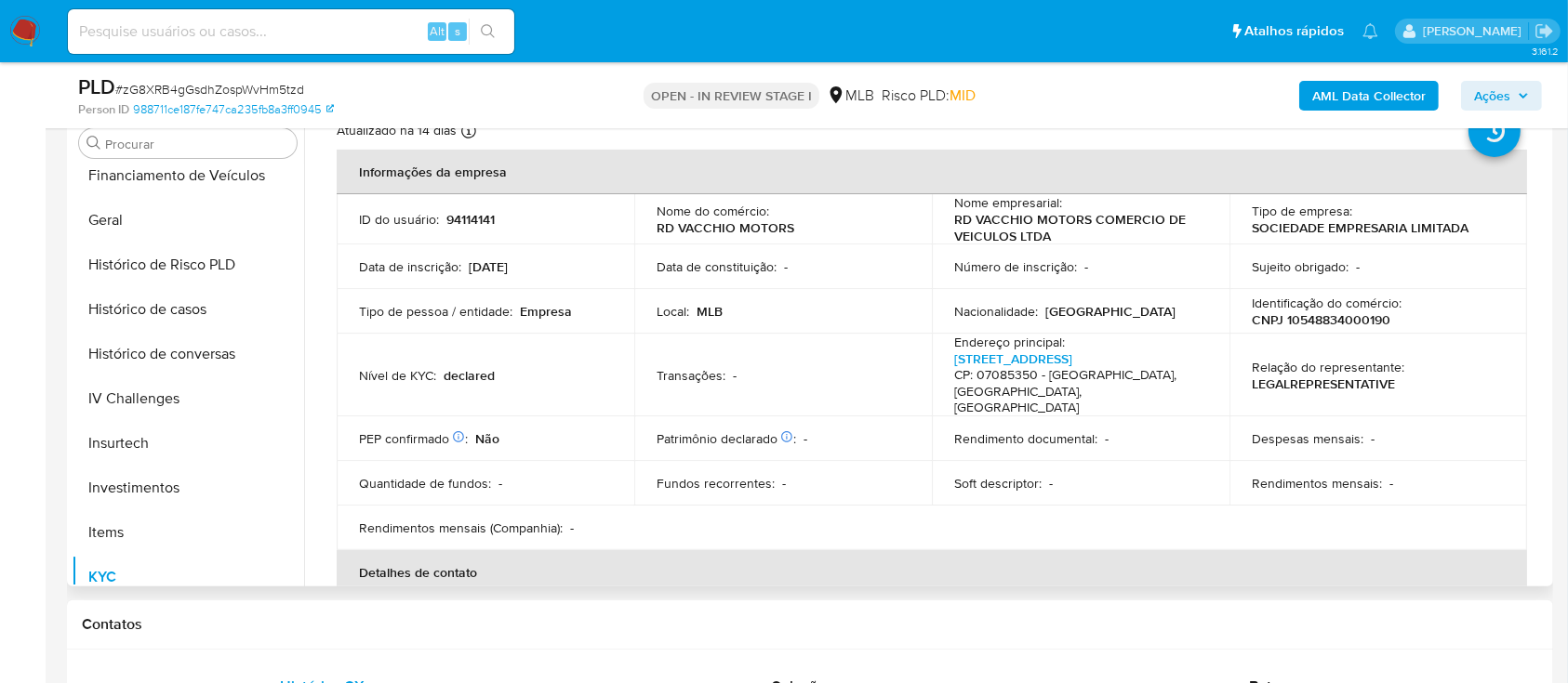
scroll to position [0, 0]
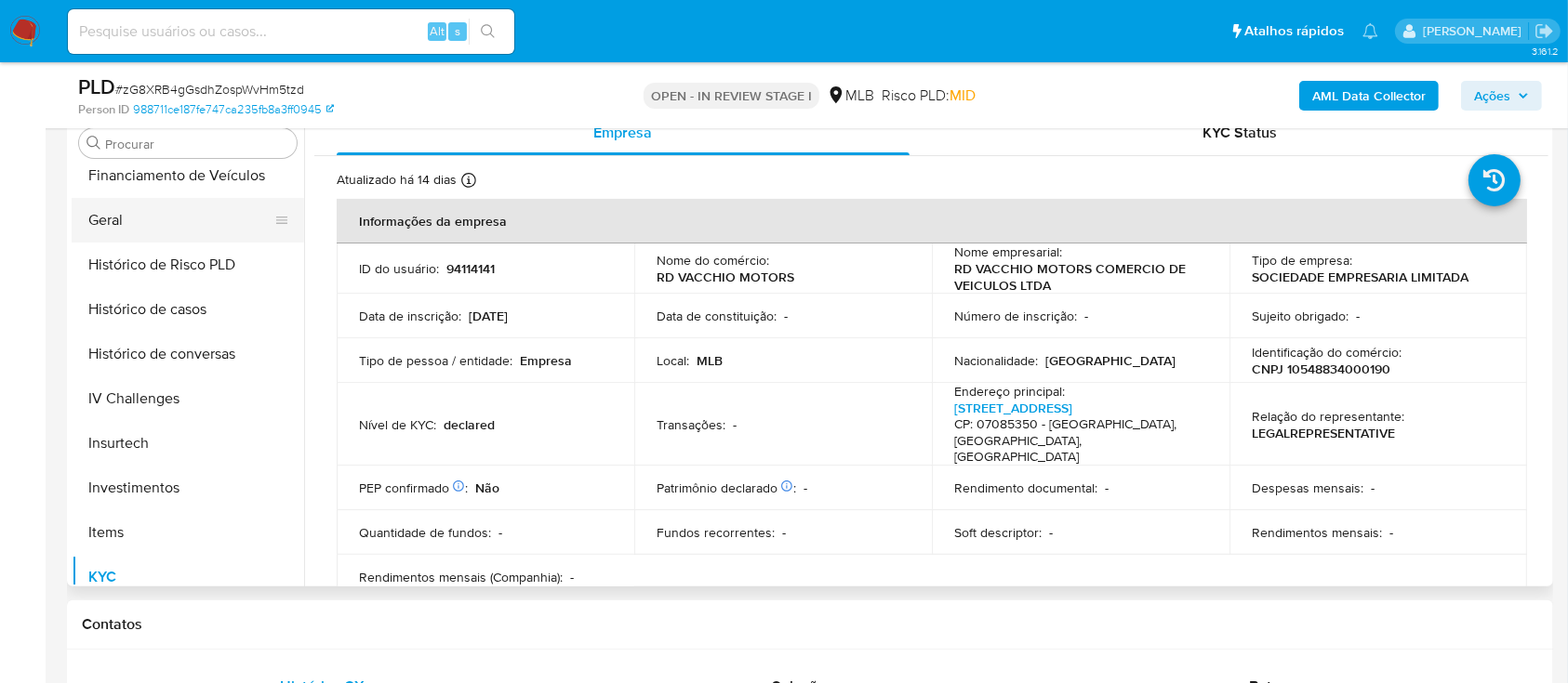
click at [166, 209] on button "Geral" at bounding box center [181, 221] width 218 height 45
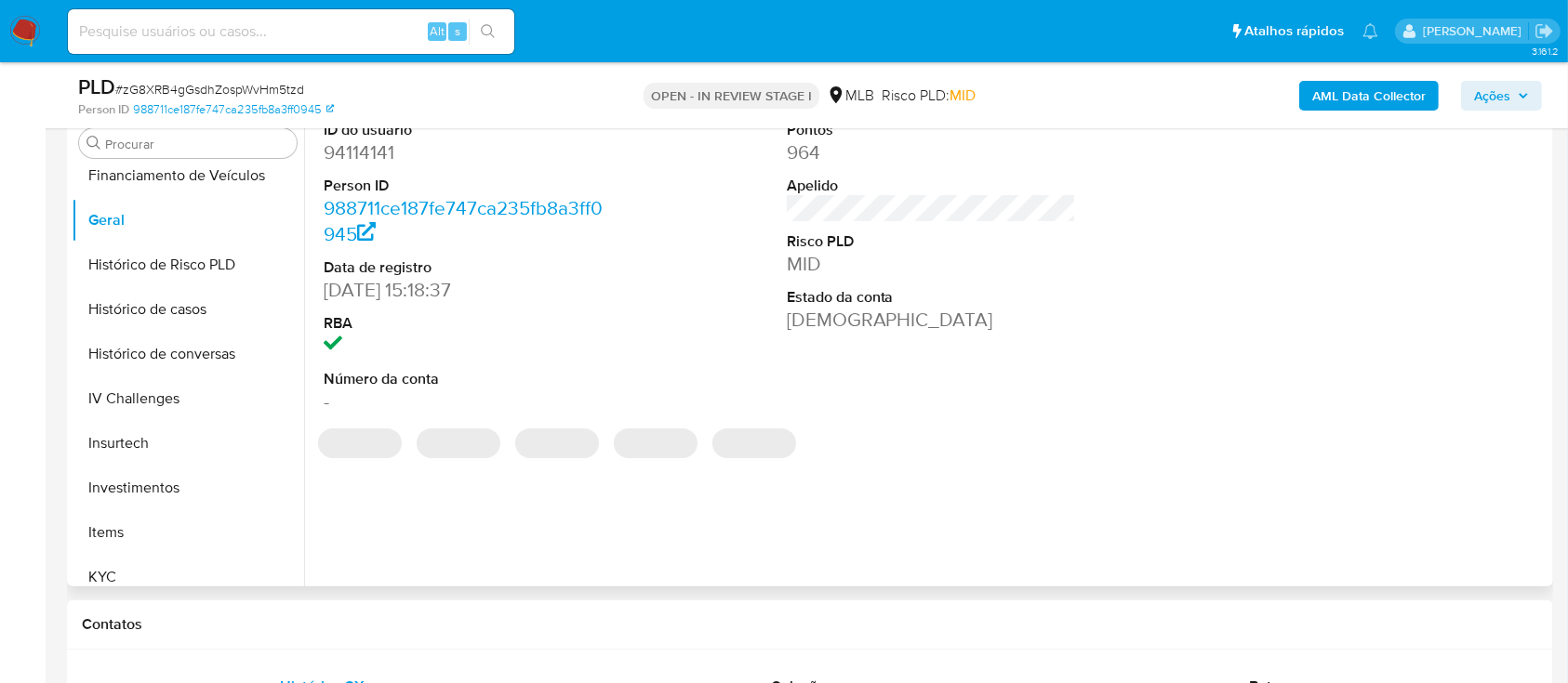
click at [368, 145] on dd "94114141" at bounding box center [469, 153] width 290 height 26
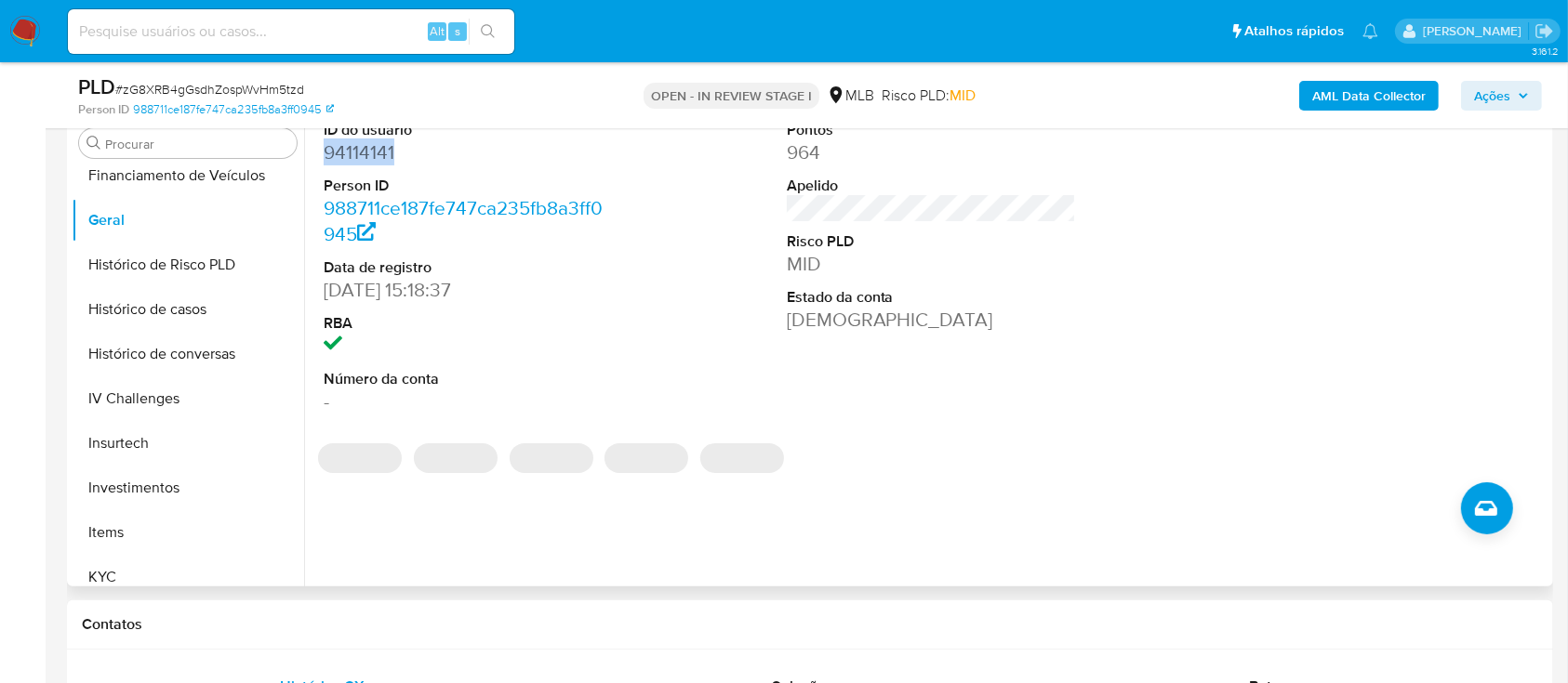
copy dd "94114141"
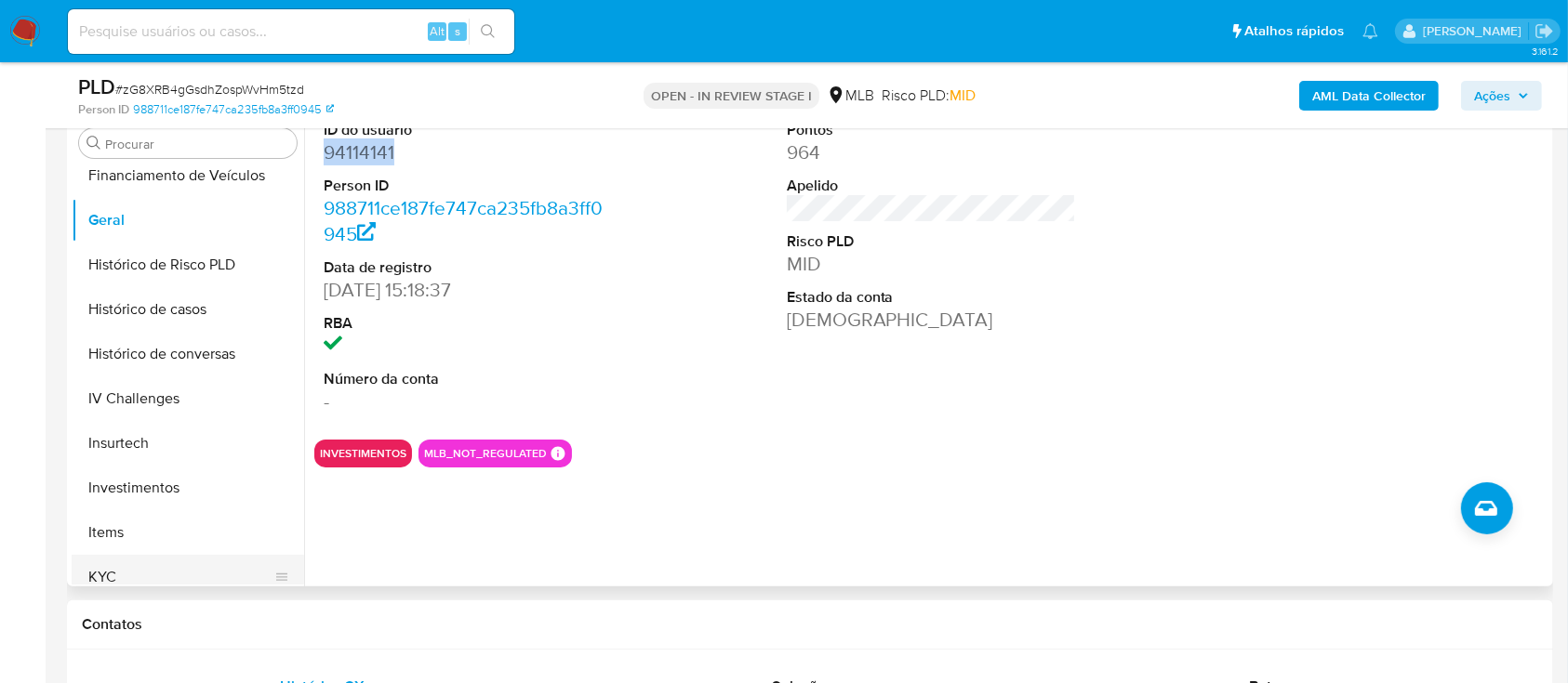
click at [186, 580] on button "KYC" at bounding box center [181, 577] width 218 height 45
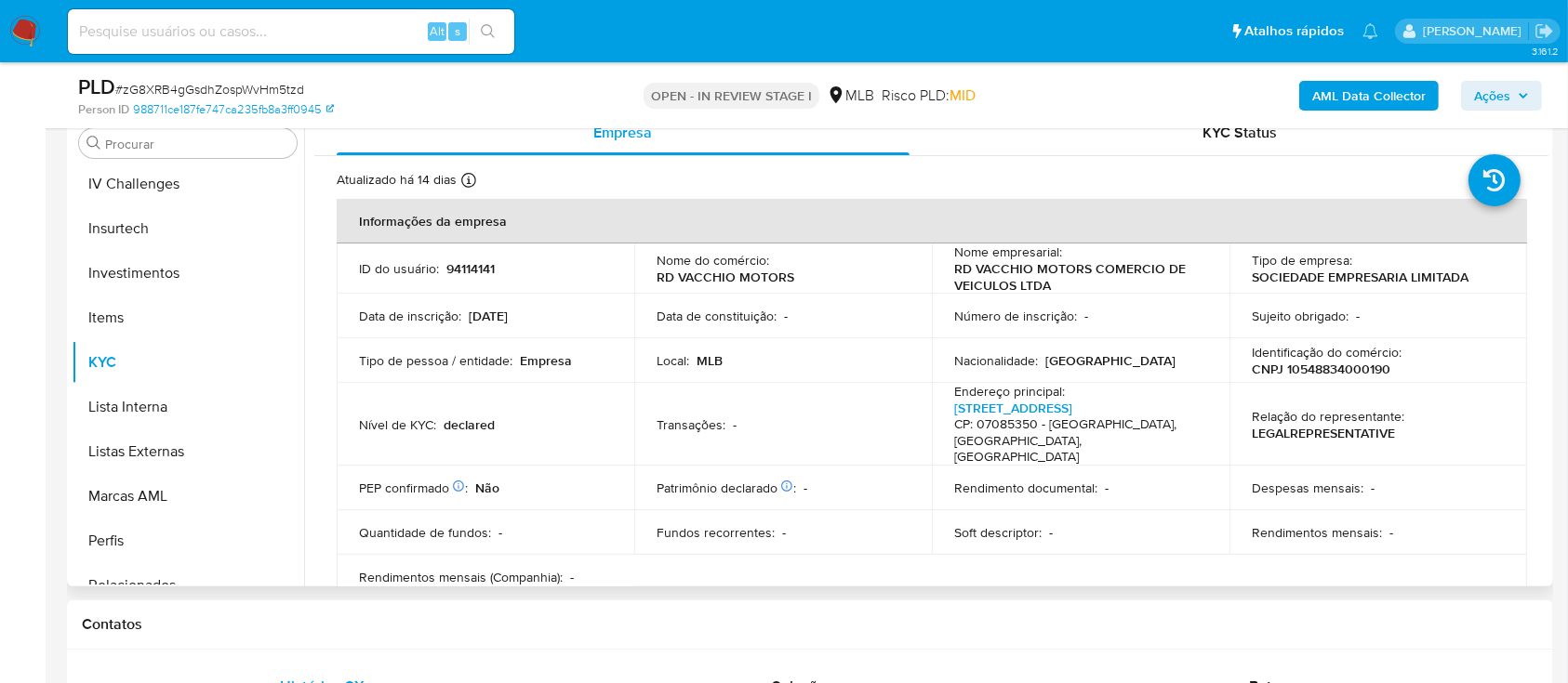
scroll to position [964, 0]
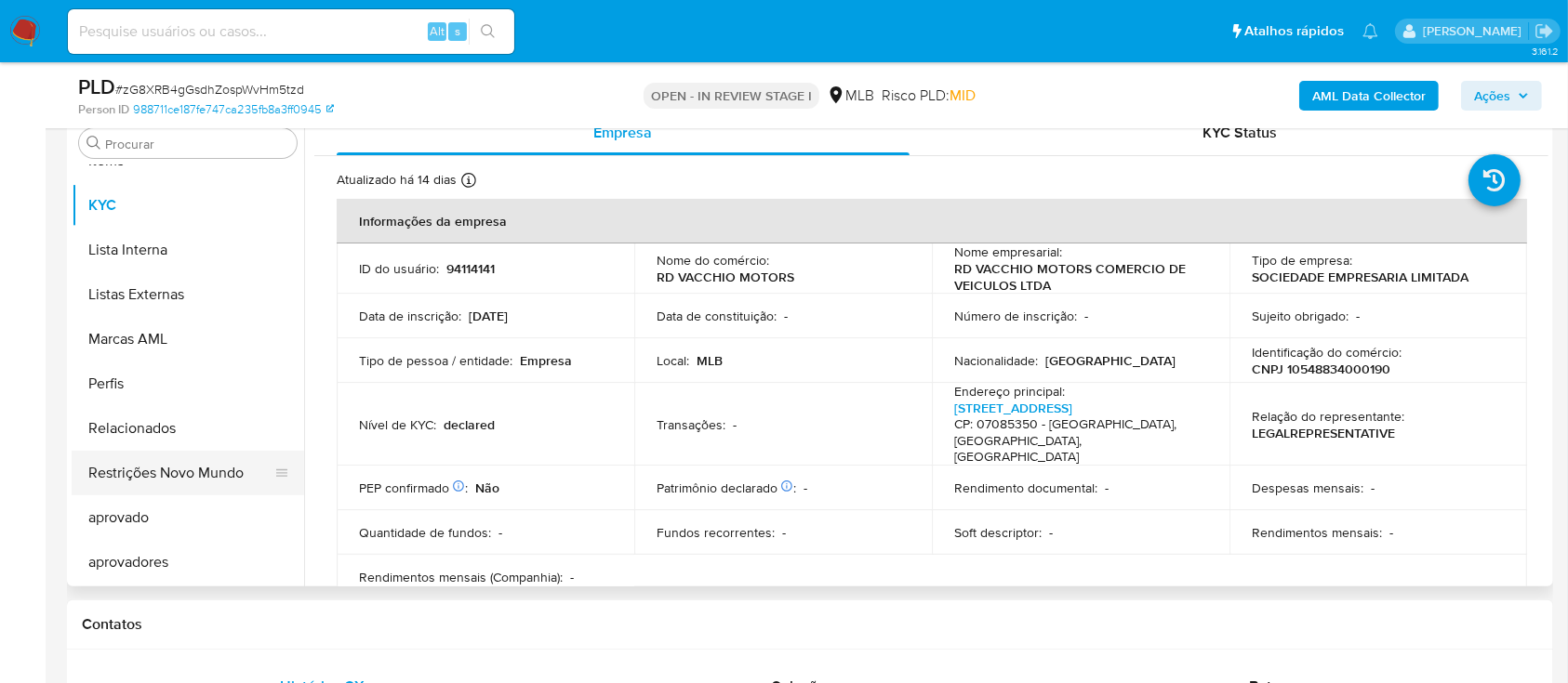
click at [151, 475] on button "Restrições Novo Mundo" at bounding box center [181, 474] width 218 height 45
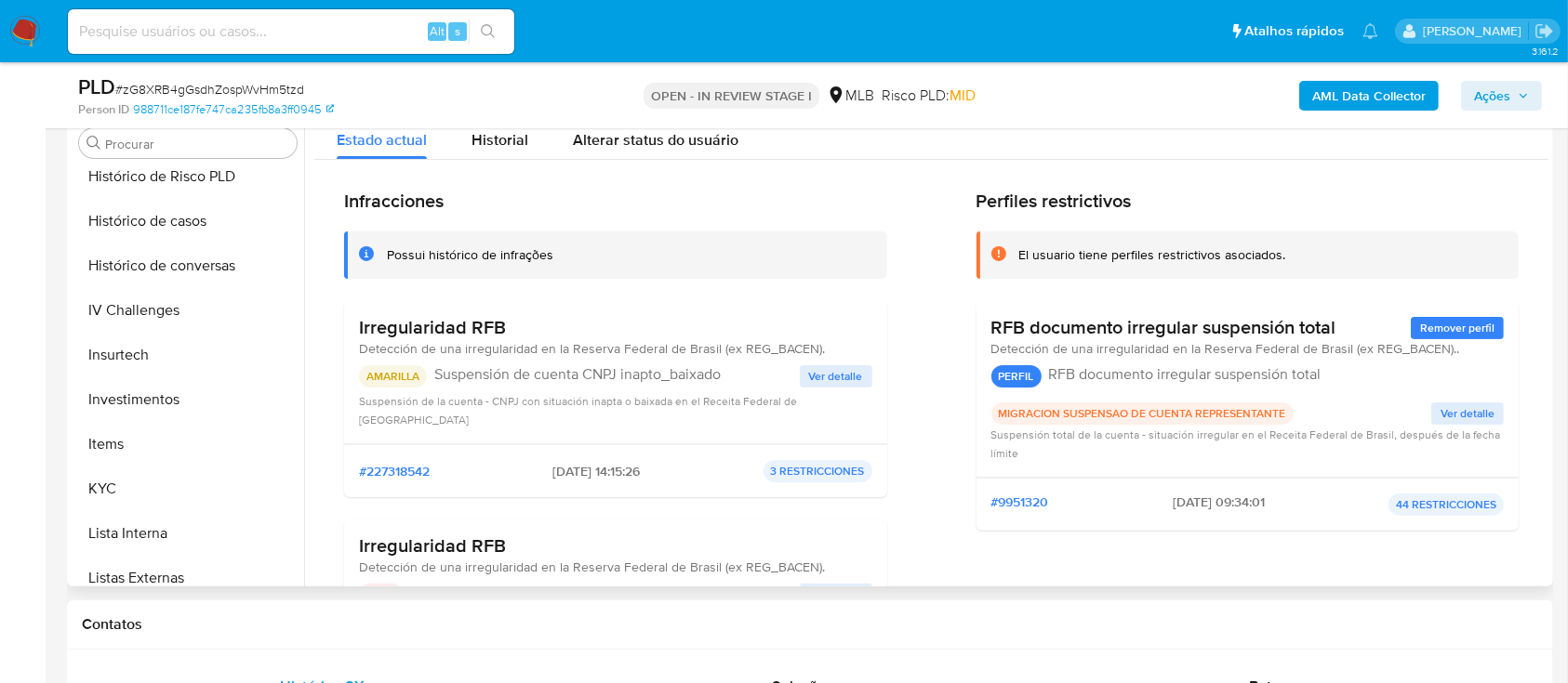
scroll to position [344, 0]
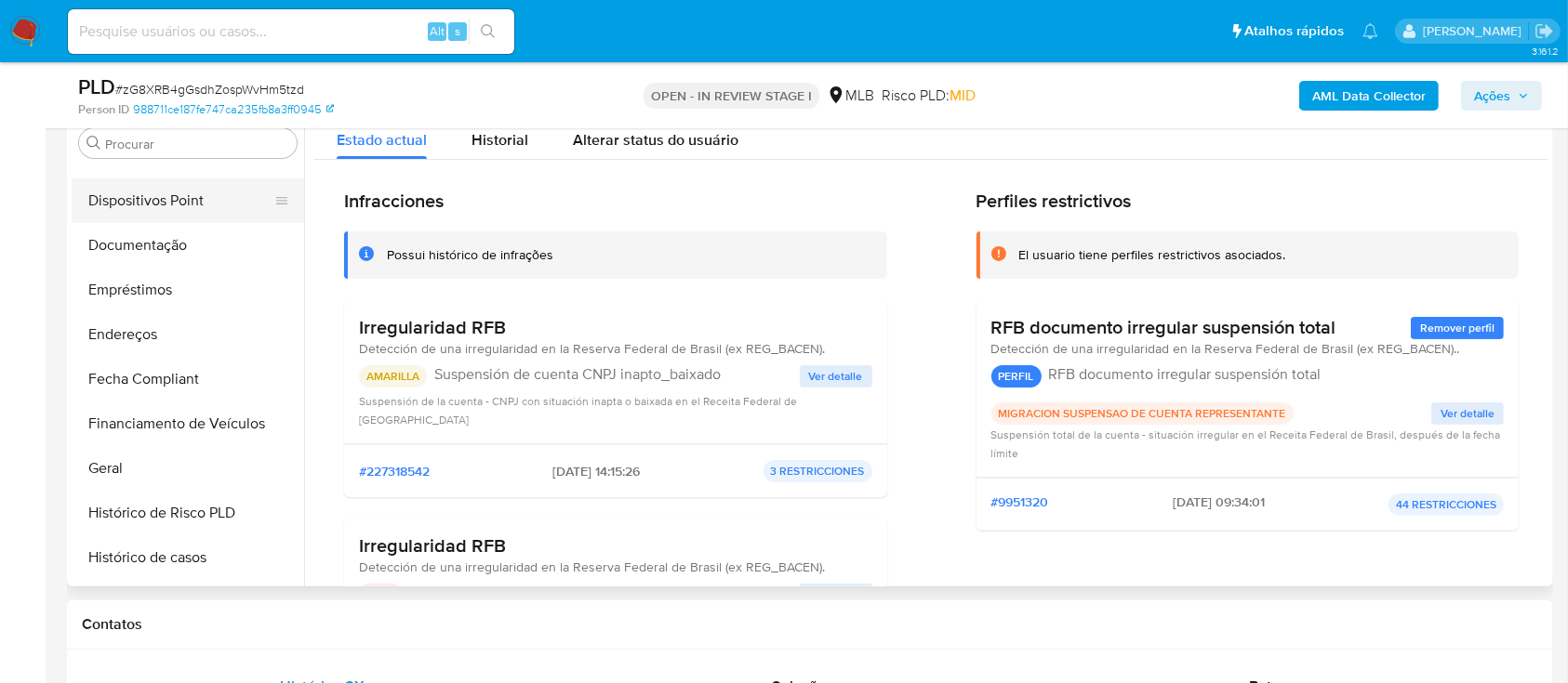
click at [146, 186] on button "Dispositivos Point" at bounding box center [181, 201] width 218 height 45
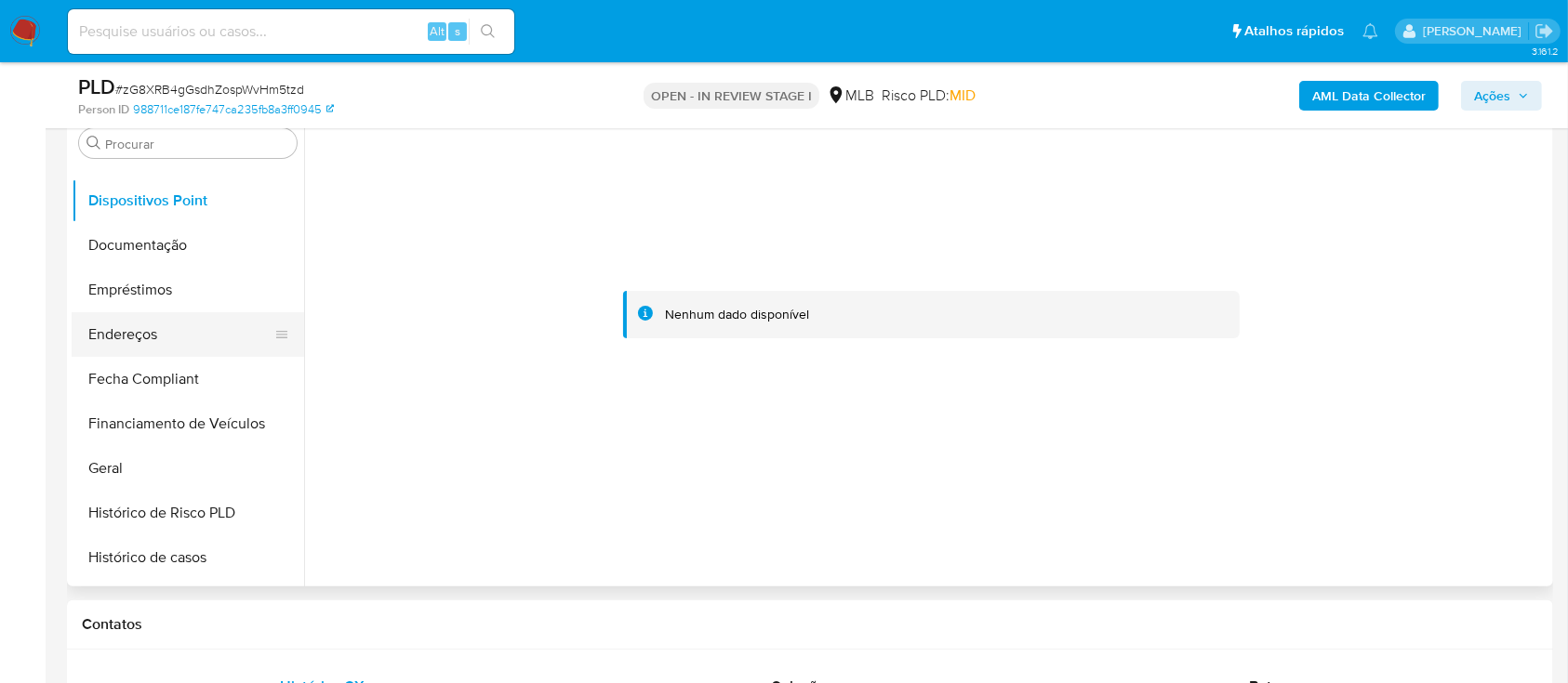
click at [216, 328] on button "Endereços" at bounding box center [181, 335] width 218 height 45
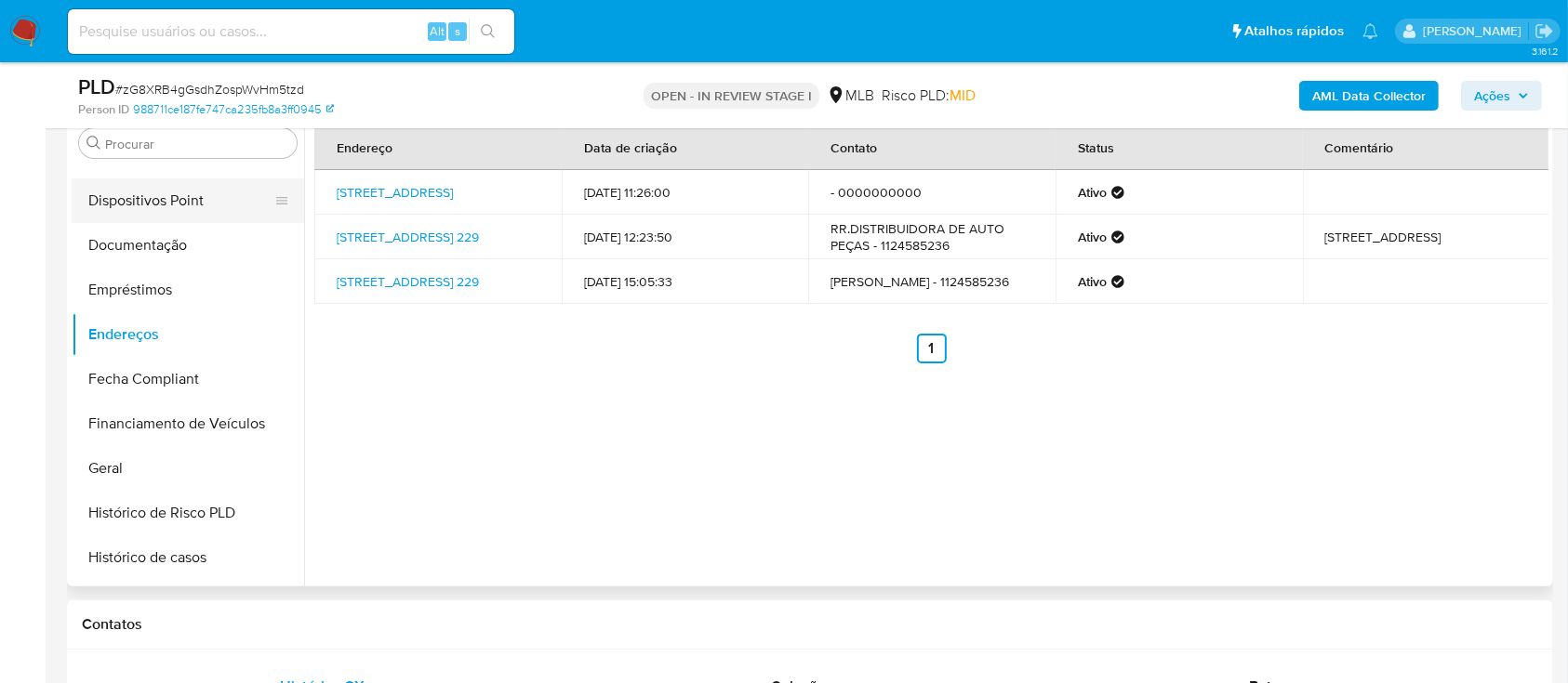
click at [191, 220] on button "Dispositivos Point" at bounding box center [181, 201] width 218 height 45
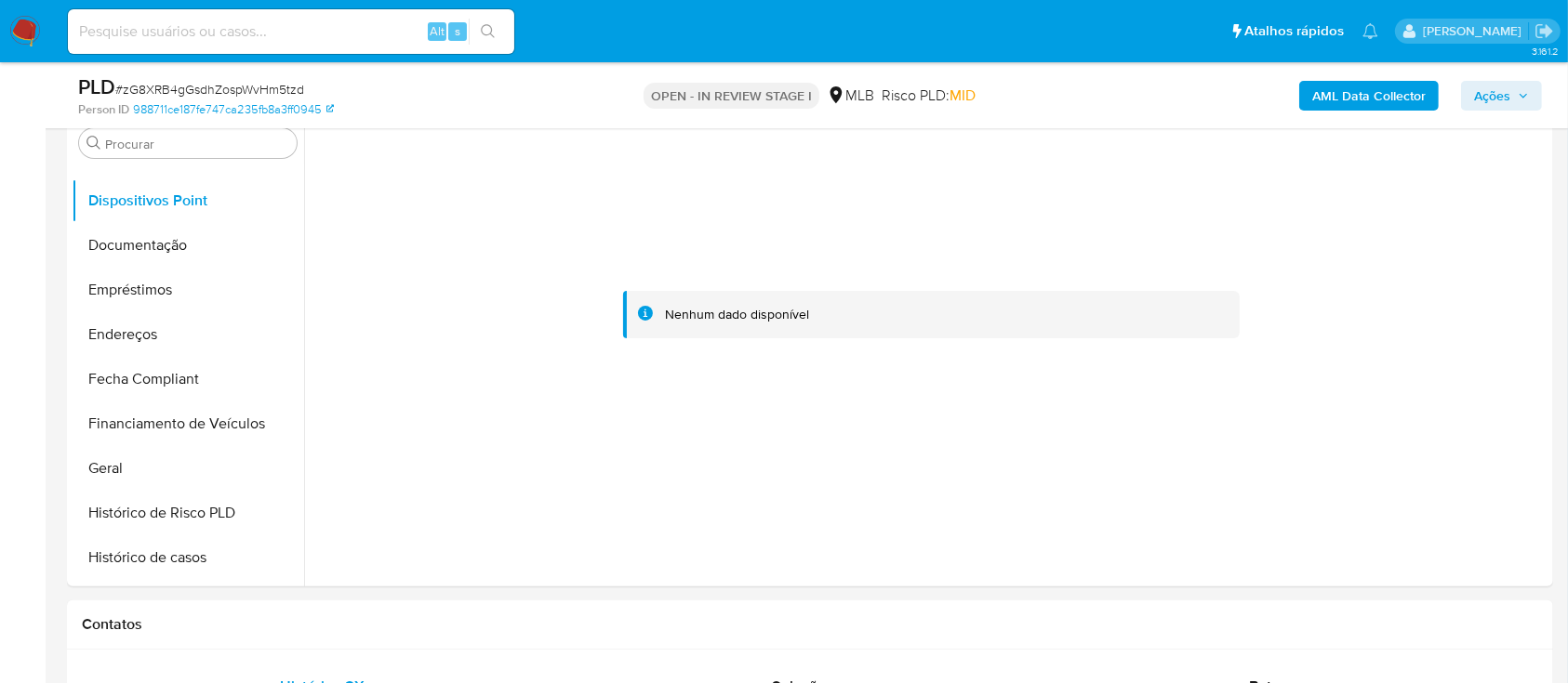
click at [208, 83] on span "# zG8XRB4gGsdhZospWvHm5tzd" at bounding box center [209, 89] width 189 height 19
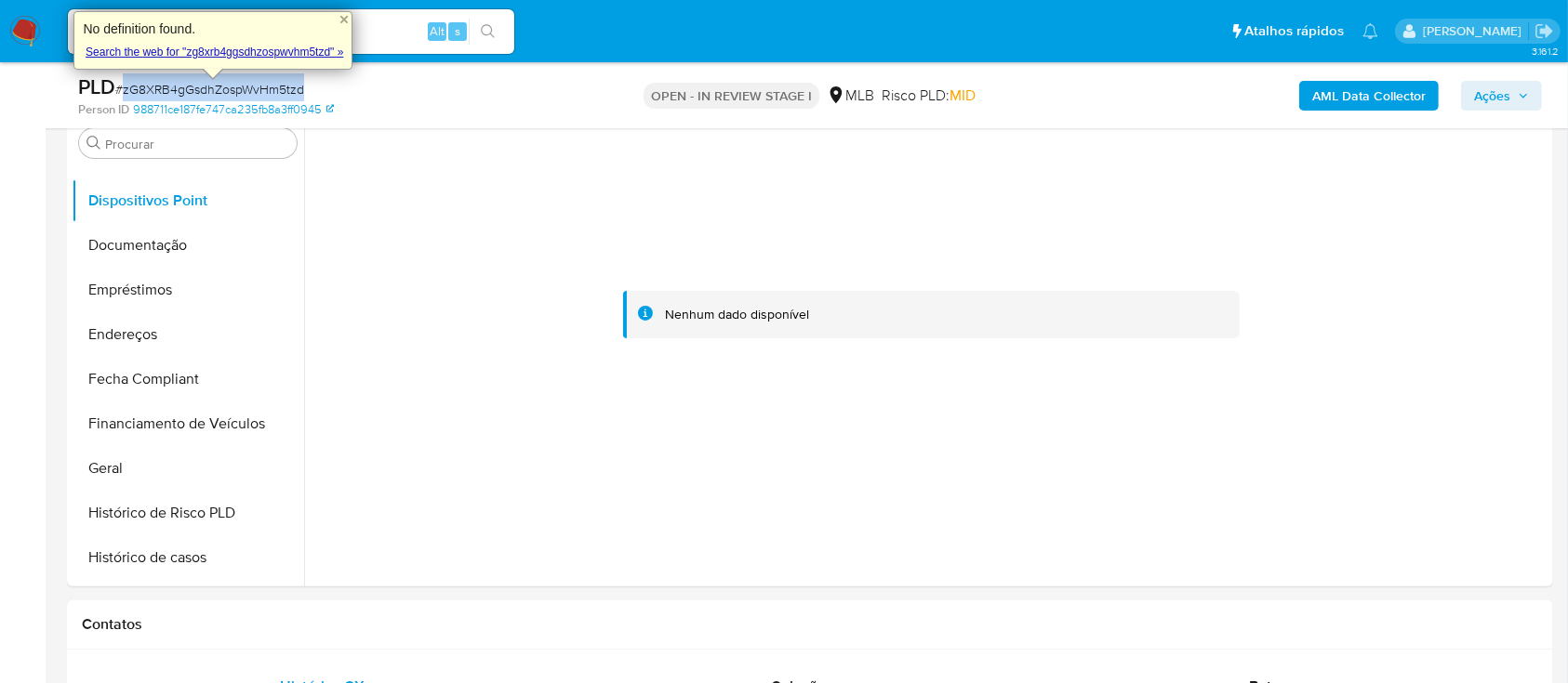
copy span "zG8XRB4gGsdhZospWvHm5tzd"
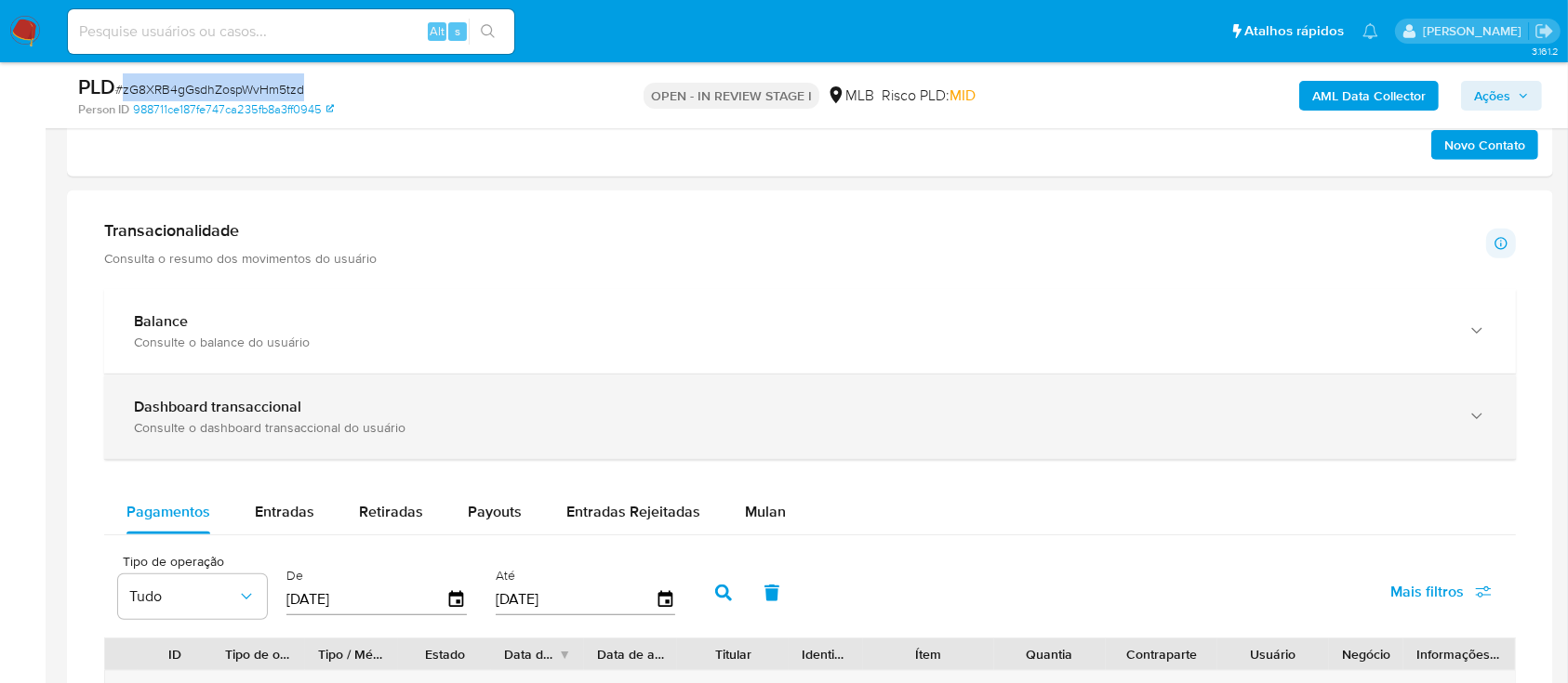
scroll to position [1239, 0]
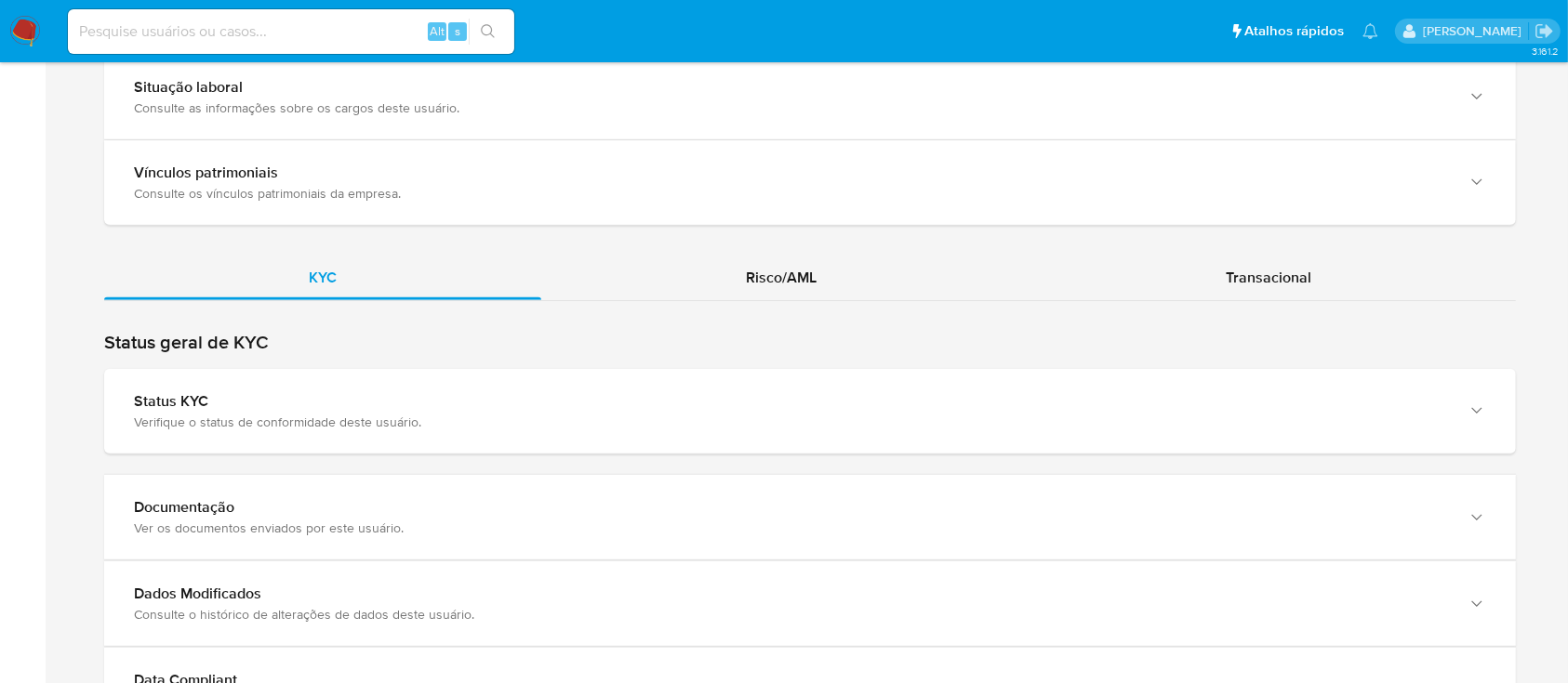
scroll to position [1488, 0]
click at [1306, 283] on span "Transacional" at bounding box center [1268, 280] width 86 height 21
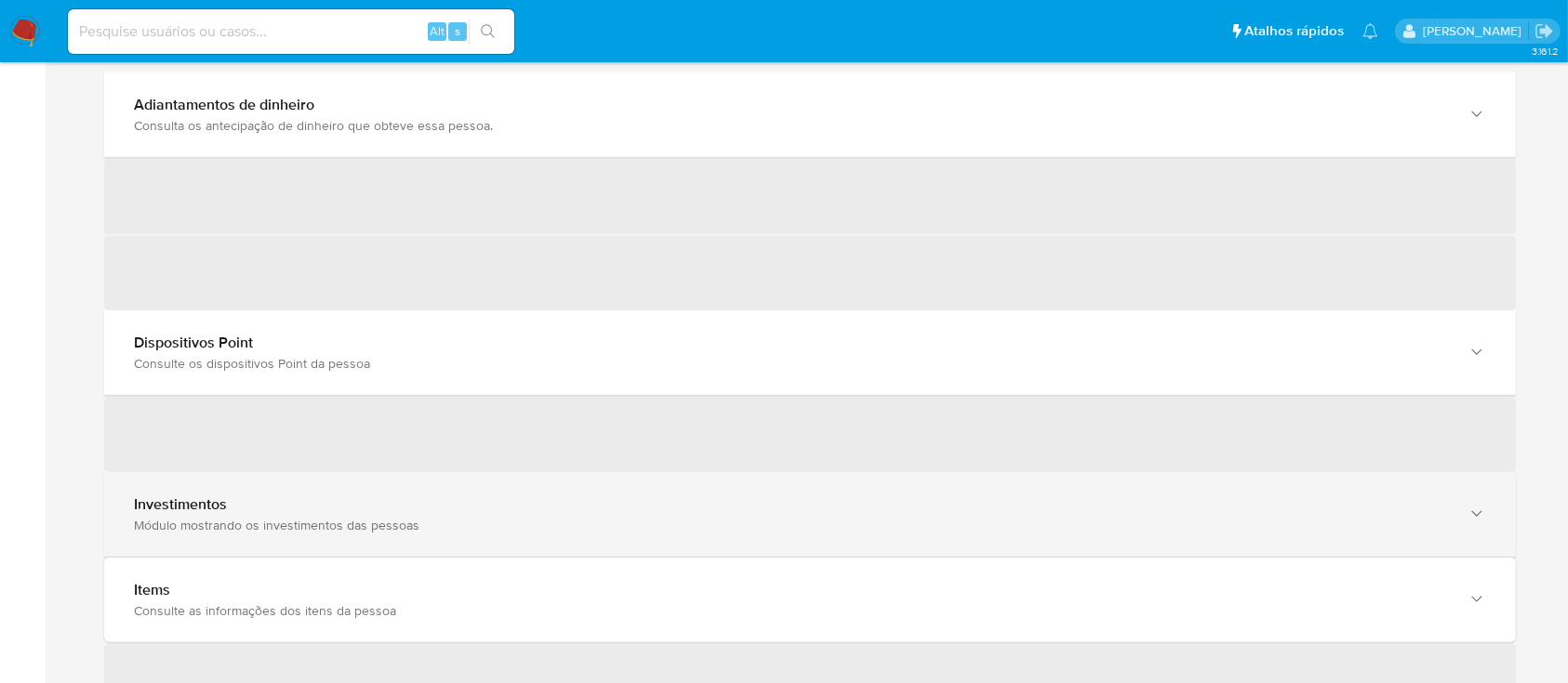
scroll to position [2107, 0]
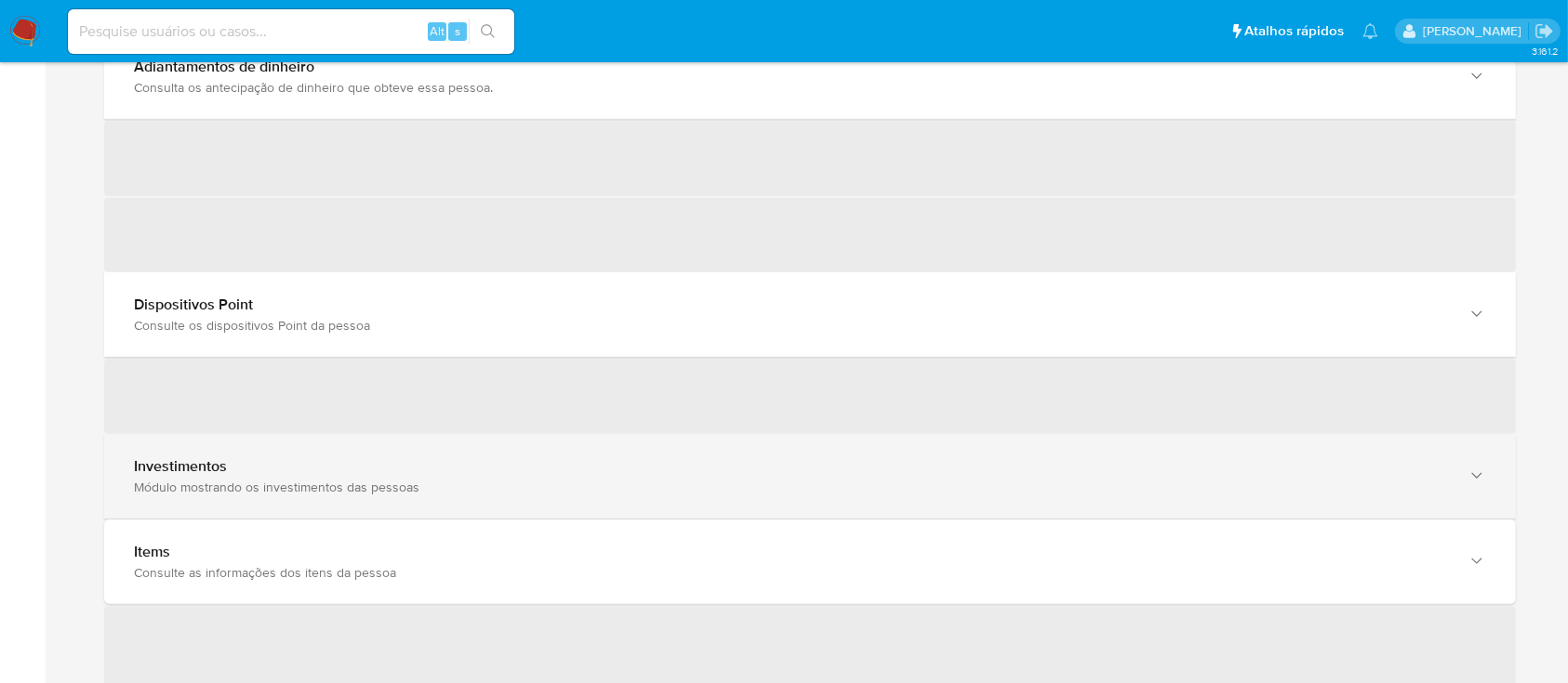
click at [573, 448] on div "Investimentos Módulo mostrando os investimentos das pessoas" at bounding box center [810, 476] width 1412 height 85
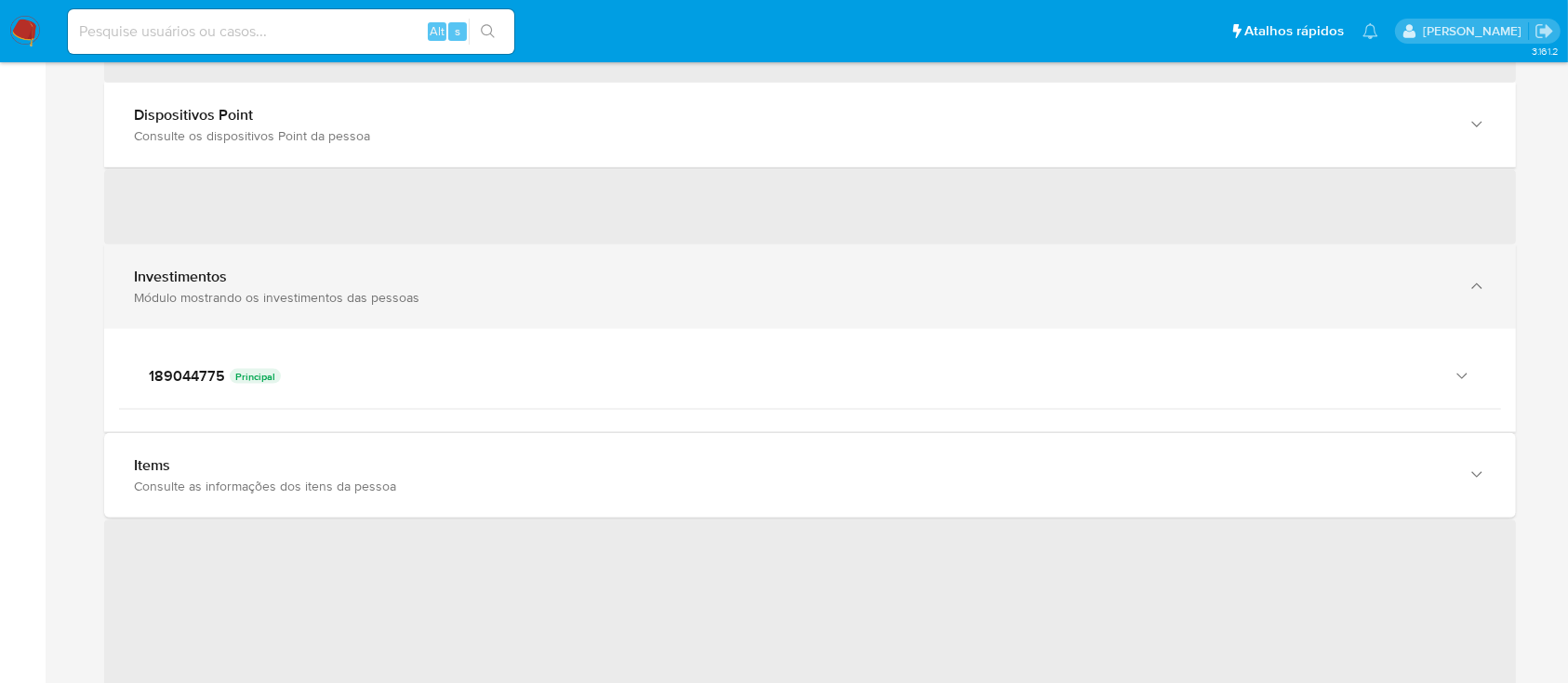
scroll to position [2355, 0]
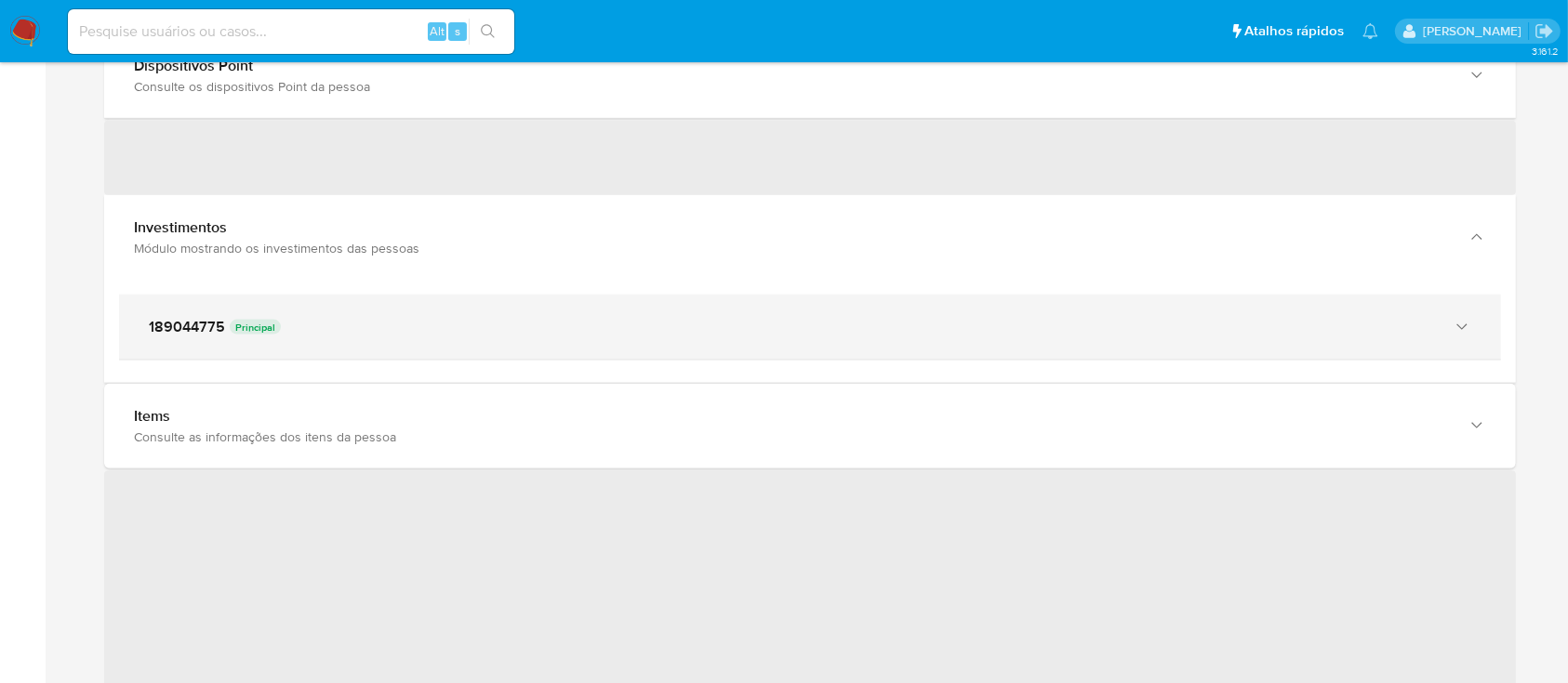
click at [213, 335] on b "189044775" at bounding box center [187, 328] width 76 height 19
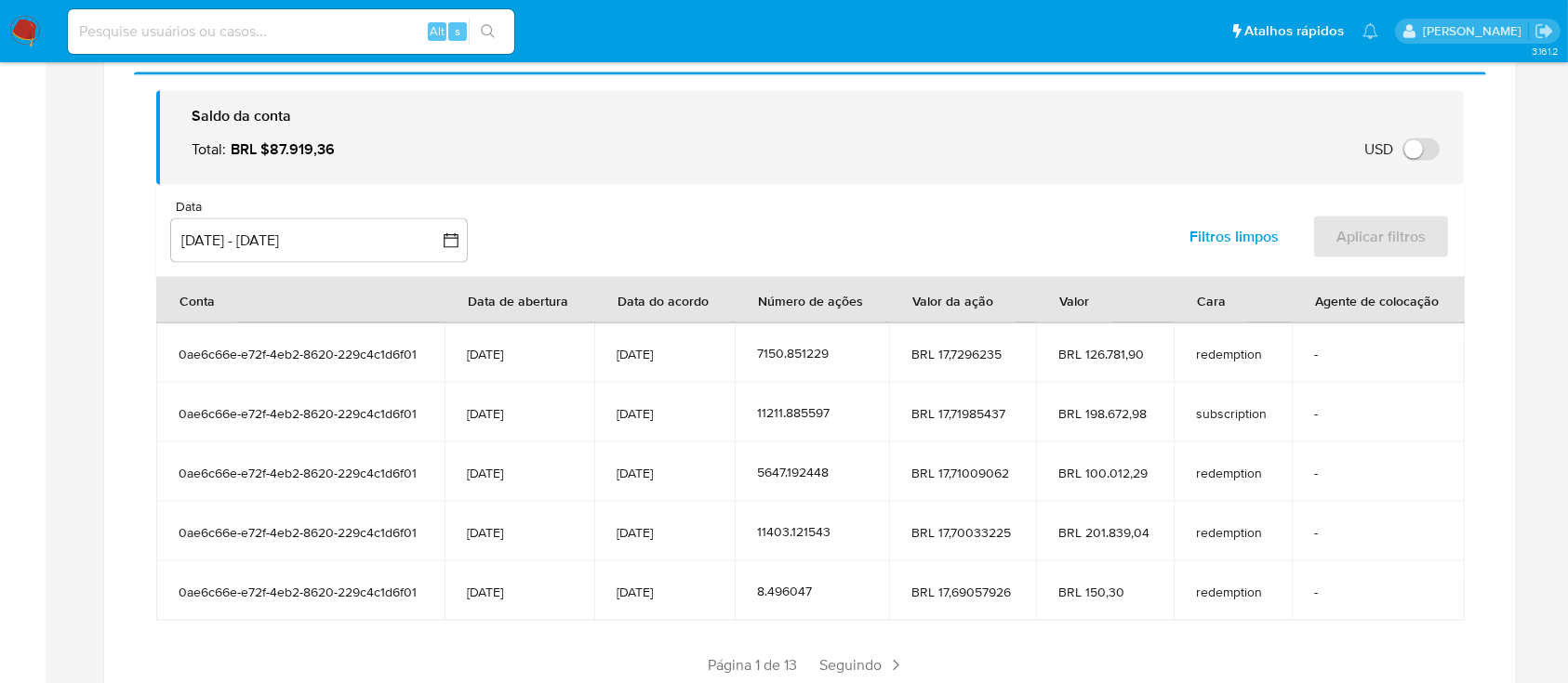
scroll to position [2850, 0]
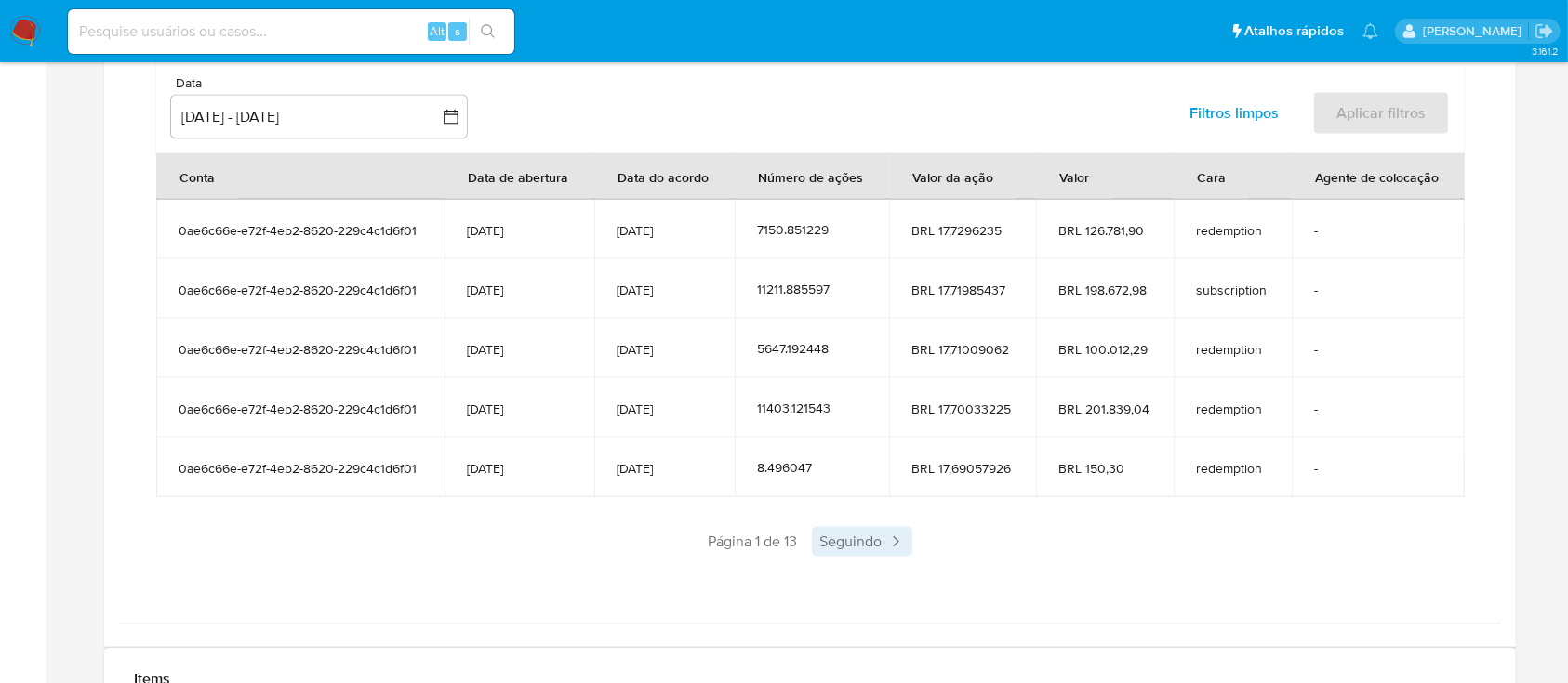
click at [851, 547] on span "Seguindo" at bounding box center [862, 542] width 101 height 30
click at [735, 545] on span "Antigo" at bounding box center [698, 542] width 82 height 30
click at [878, 540] on span "Seguindo" at bounding box center [862, 542] width 101 height 30
click at [878, 528] on span "Seguindo" at bounding box center [912, 542] width 101 height 30
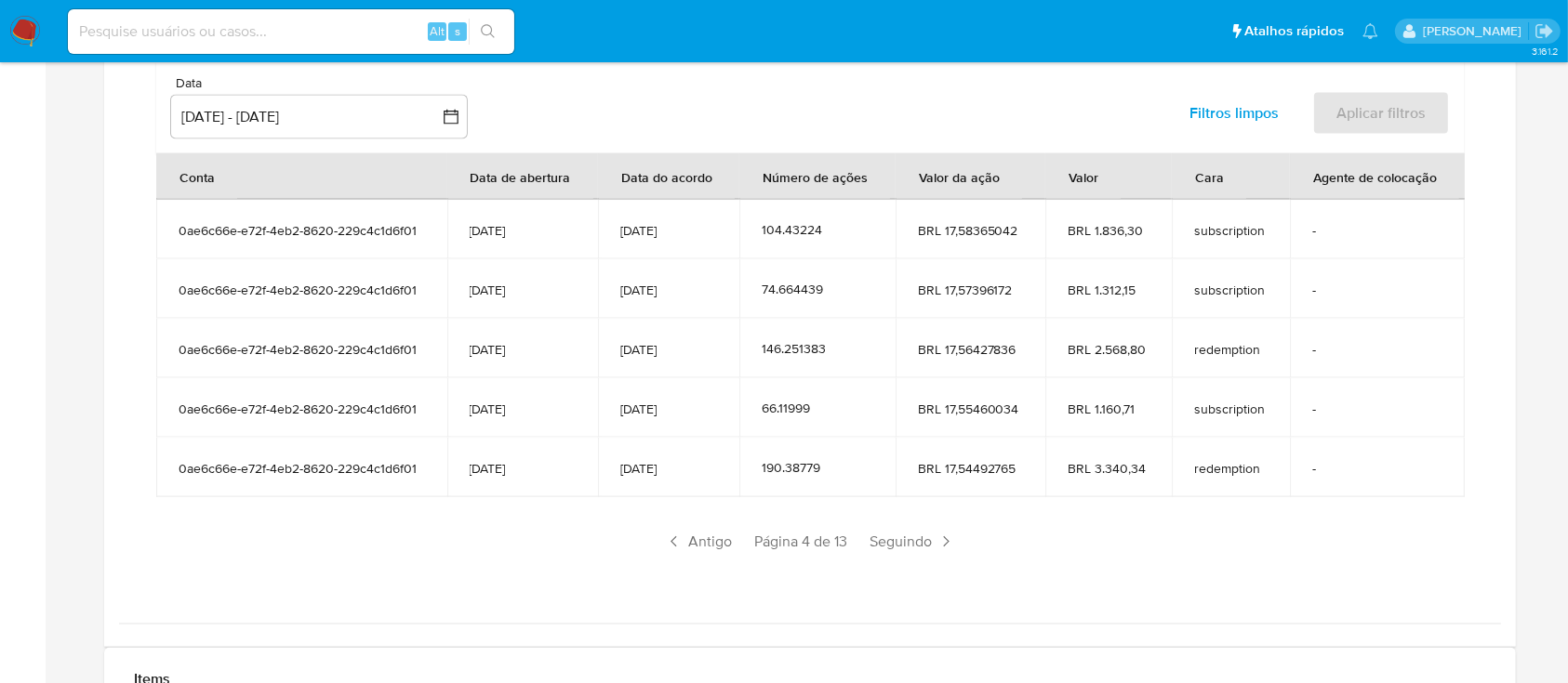
click at [878, 528] on span "Seguindo" at bounding box center [912, 542] width 101 height 30
